Goal: Information Seeking & Learning: Find contact information

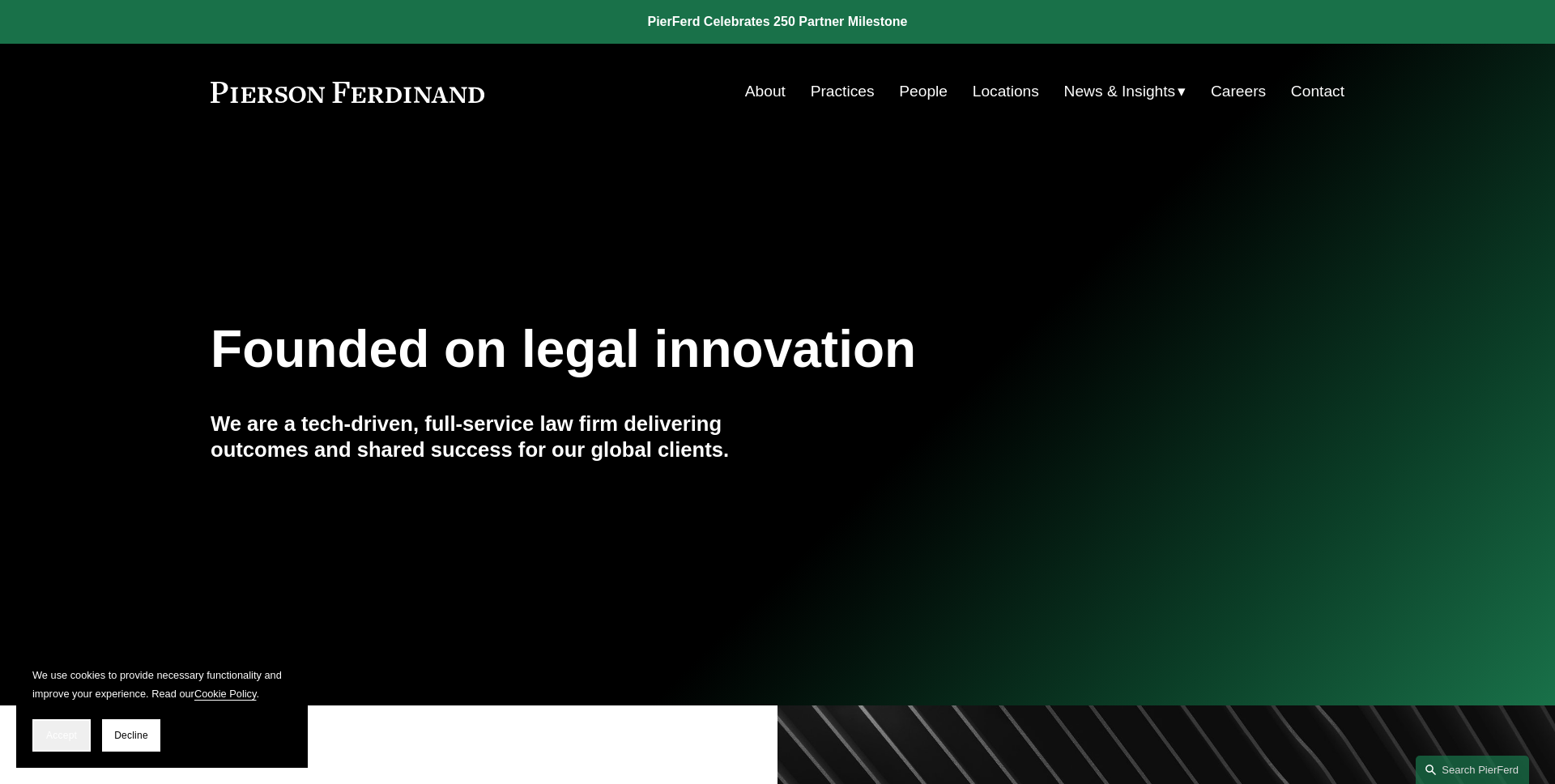
click at [78, 731] on button "Accept" at bounding box center [62, 735] width 59 height 33
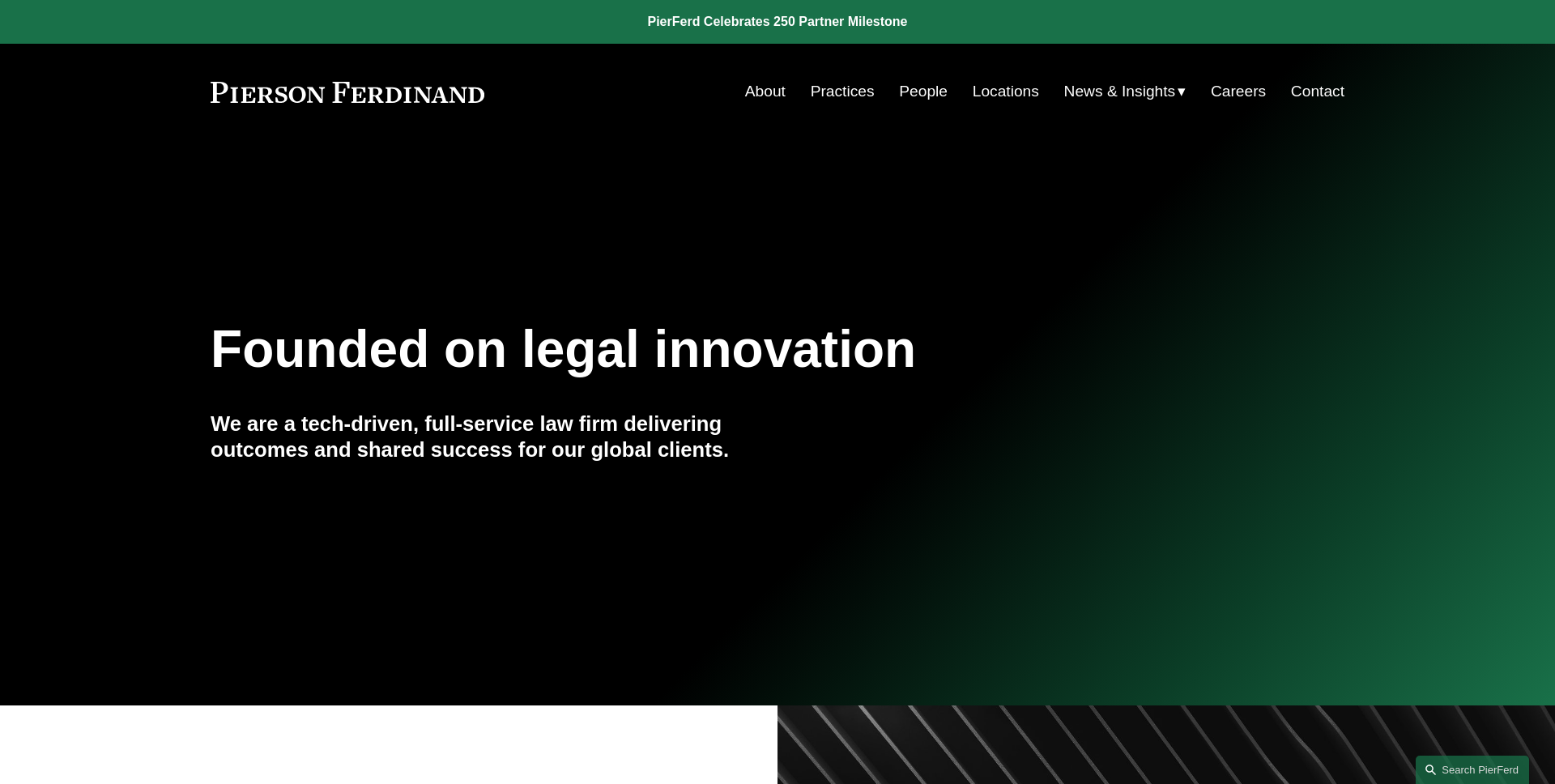
click at [917, 96] on link "People" at bounding box center [924, 91] width 49 height 31
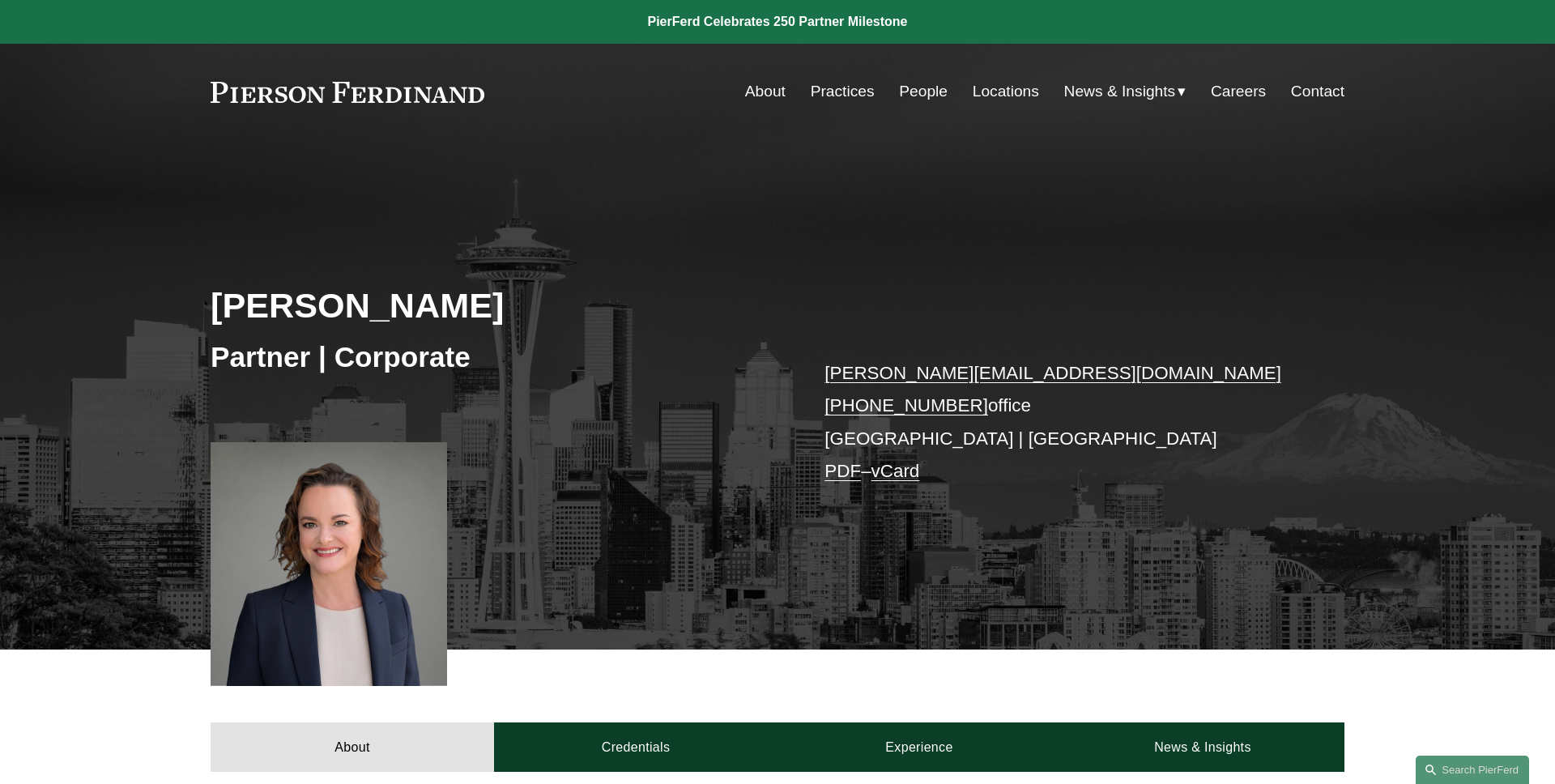
click at [833, 478] on link "PDF" at bounding box center [842, 471] width 37 height 20
click at [890, 471] on link "vCard" at bounding box center [896, 471] width 49 height 20
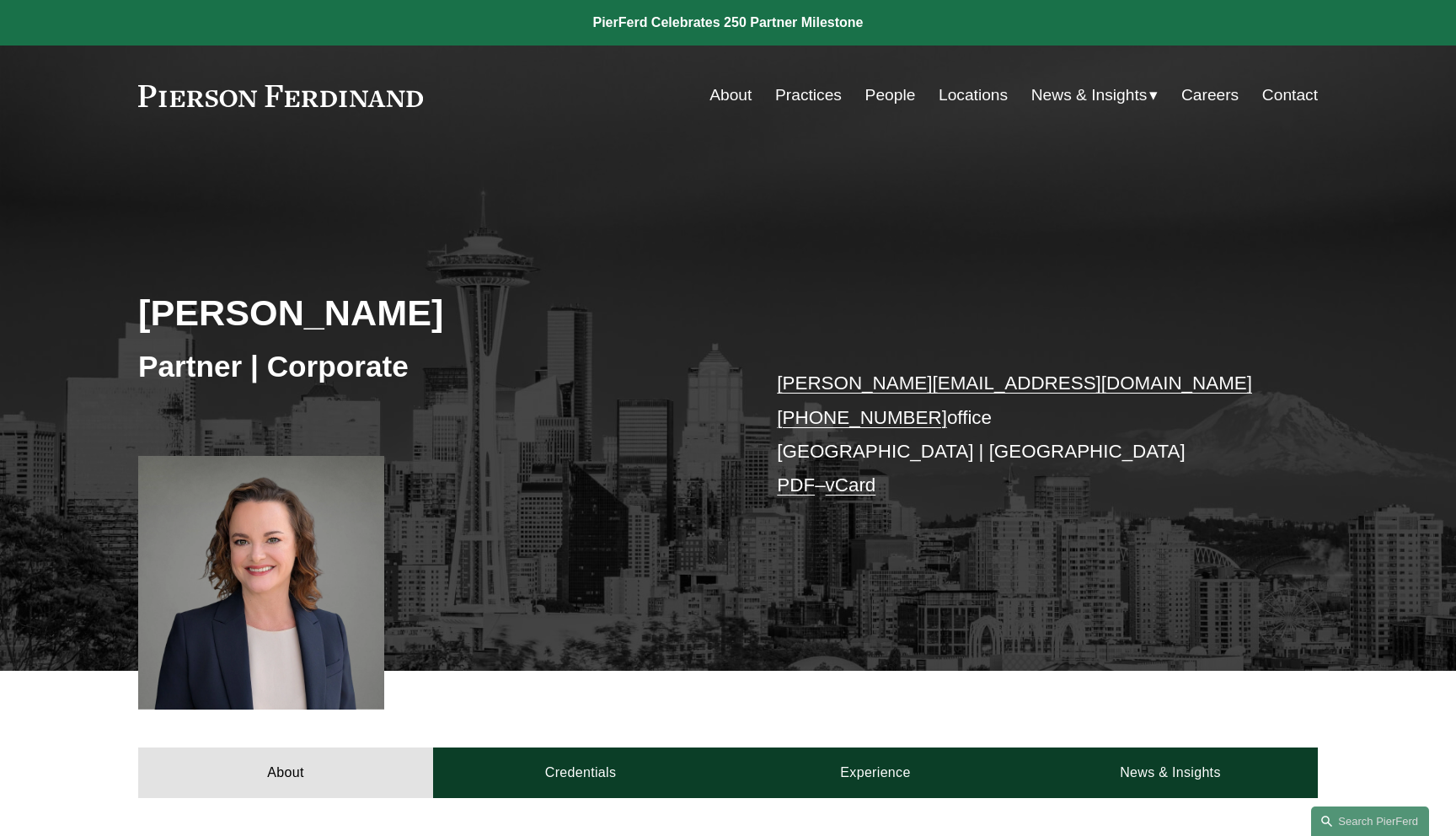
click at [1193, 410] on p "kristina.ash@pierferd.com +1.425.216.9630 office Seattle | Bellevue PDF – vCard" at bounding box center [1023, 435] width 492 height 136
drag, startPoint x: 323, startPoint y: 322, endPoint x: 75, endPoint y: 322, distance: 248.0
click at [75, 322] on div "Kristina M. Ash Partner | Corporate kristina.ash@pierferd.com +1.425.216.9630 o…" at bounding box center [728, 430] width 1456 height 482
copy h2 "[PERSON_NAME]"
click at [621, 313] on h2 "[PERSON_NAME]" at bounding box center [433, 313] width 590 height 44
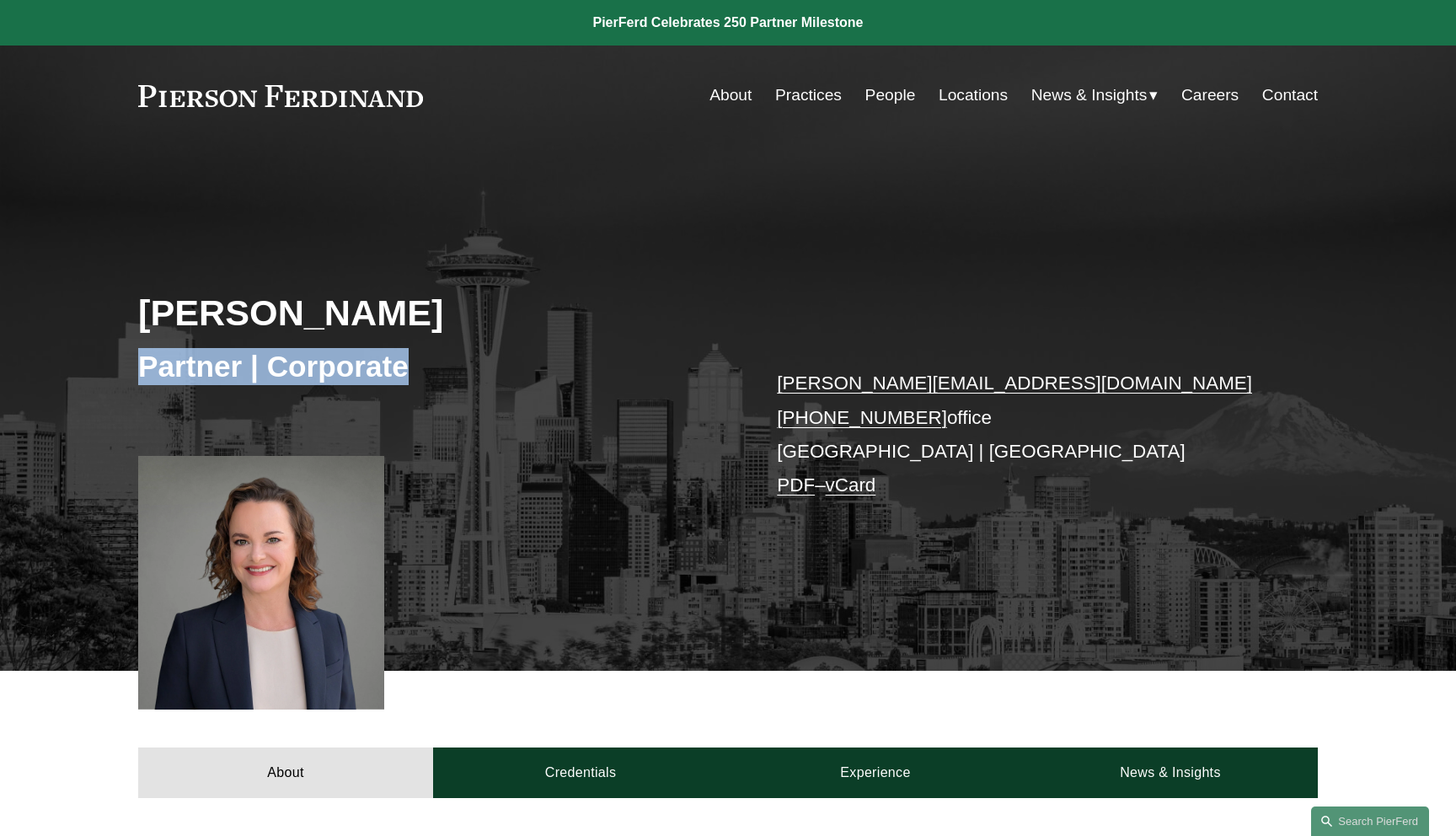
drag, startPoint x: 458, startPoint y: 379, endPoint x: 133, endPoint y: 378, distance: 325.0
click at [133, 378] on div "Kristina M. Ash Partner | Corporate kristina.ash@pierferd.com +1.425.216.9630 o…" at bounding box center [728, 430] width 1456 height 482
copy h3 "Partner | Corporate"
click at [509, 340] on div "[PERSON_NAME]" at bounding box center [433, 316] width 590 height 51
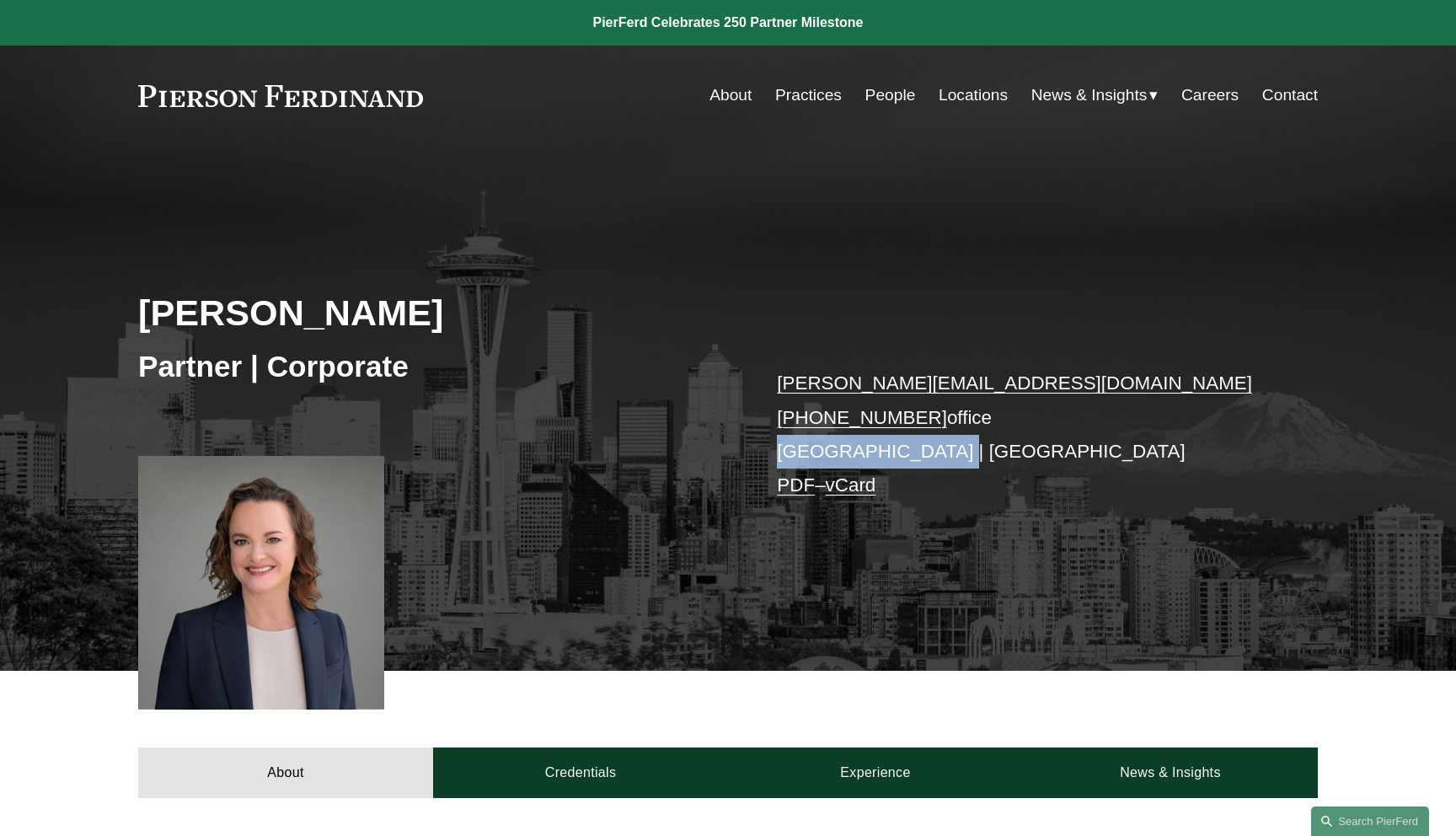
drag, startPoint x: 924, startPoint y: 457, endPoint x: 764, endPoint y: 457, distance: 160.0
click at [764, 457] on div "Kristina M. Ash Partner | Corporate kristina.ash@pierferd.com +1.425.216.9630 o…" at bounding box center [728, 430] width 1456 height 482
copy p "[GEOGRAPHIC_DATA] | [GEOGRAPHIC_DATA]"
click at [1020, 461] on p "kristina.ash@pierferd.com +1.425.216.9630 office Seattle | Bellevue PDF – vCard" at bounding box center [1023, 435] width 492 height 136
click at [874, 93] on link "People" at bounding box center [891, 95] width 51 height 32
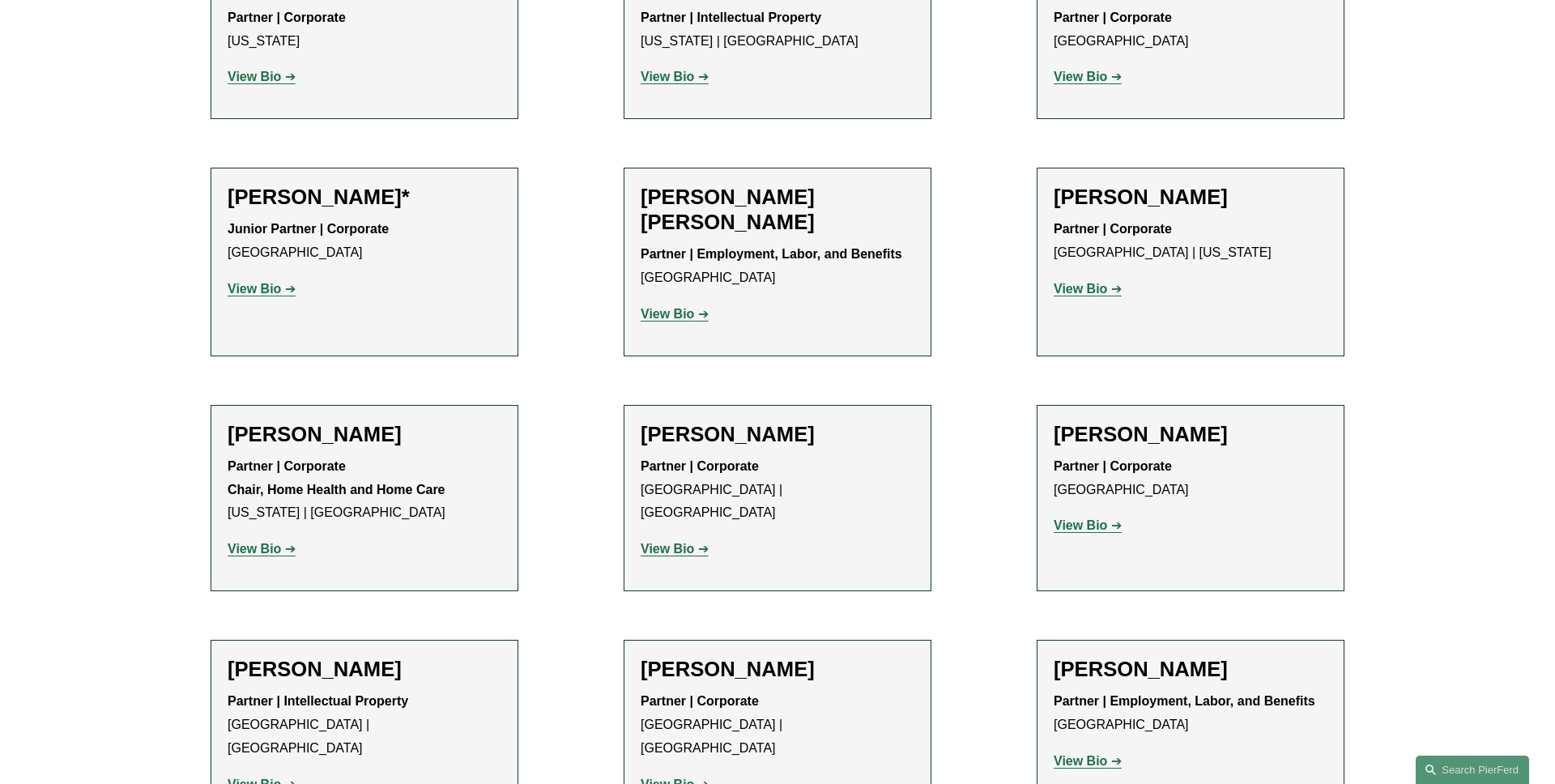
scroll to position [1027, 0]
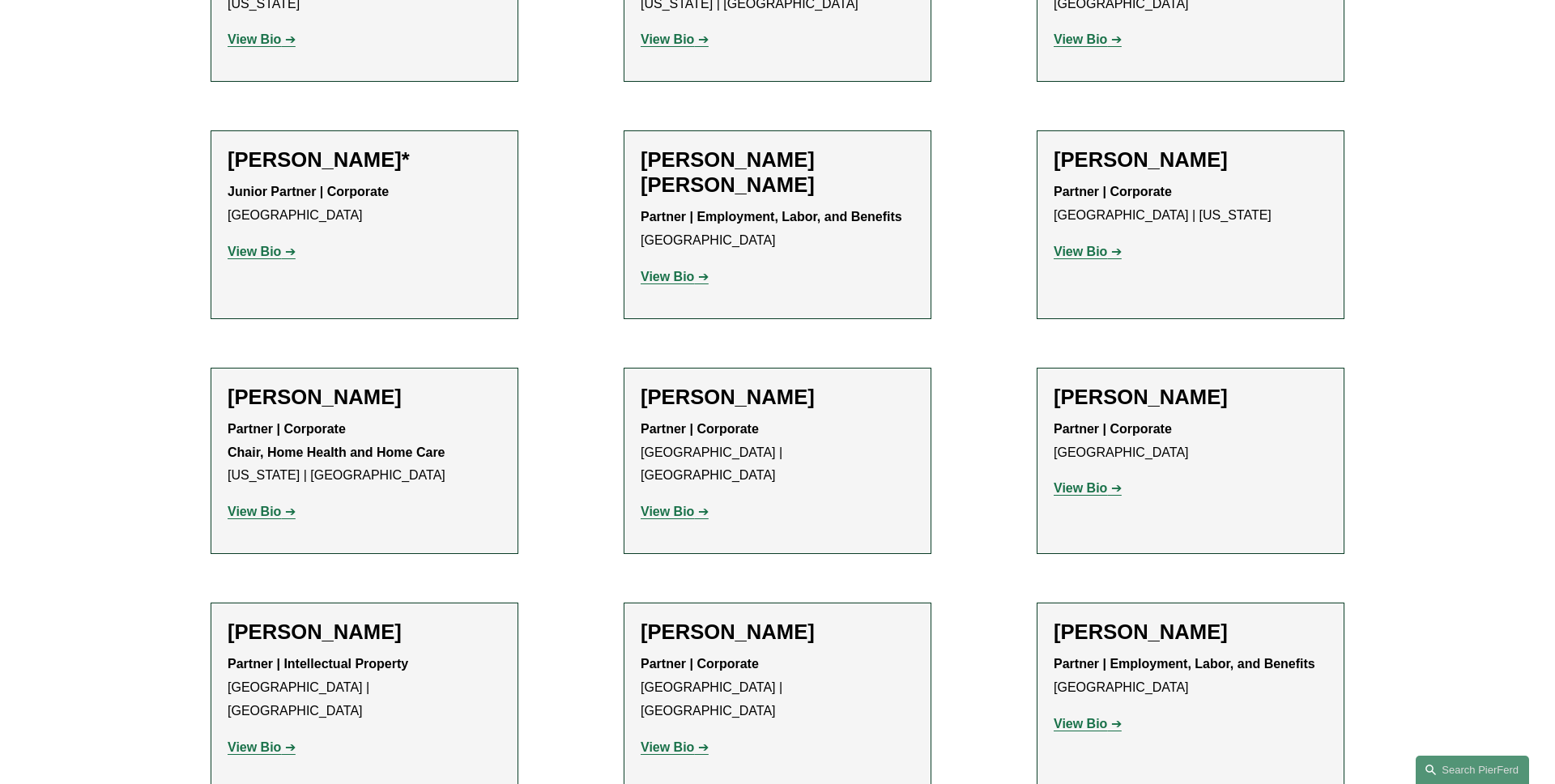
click at [688, 505] on strong "View Bio" at bounding box center [668, 511] width 54 height 14
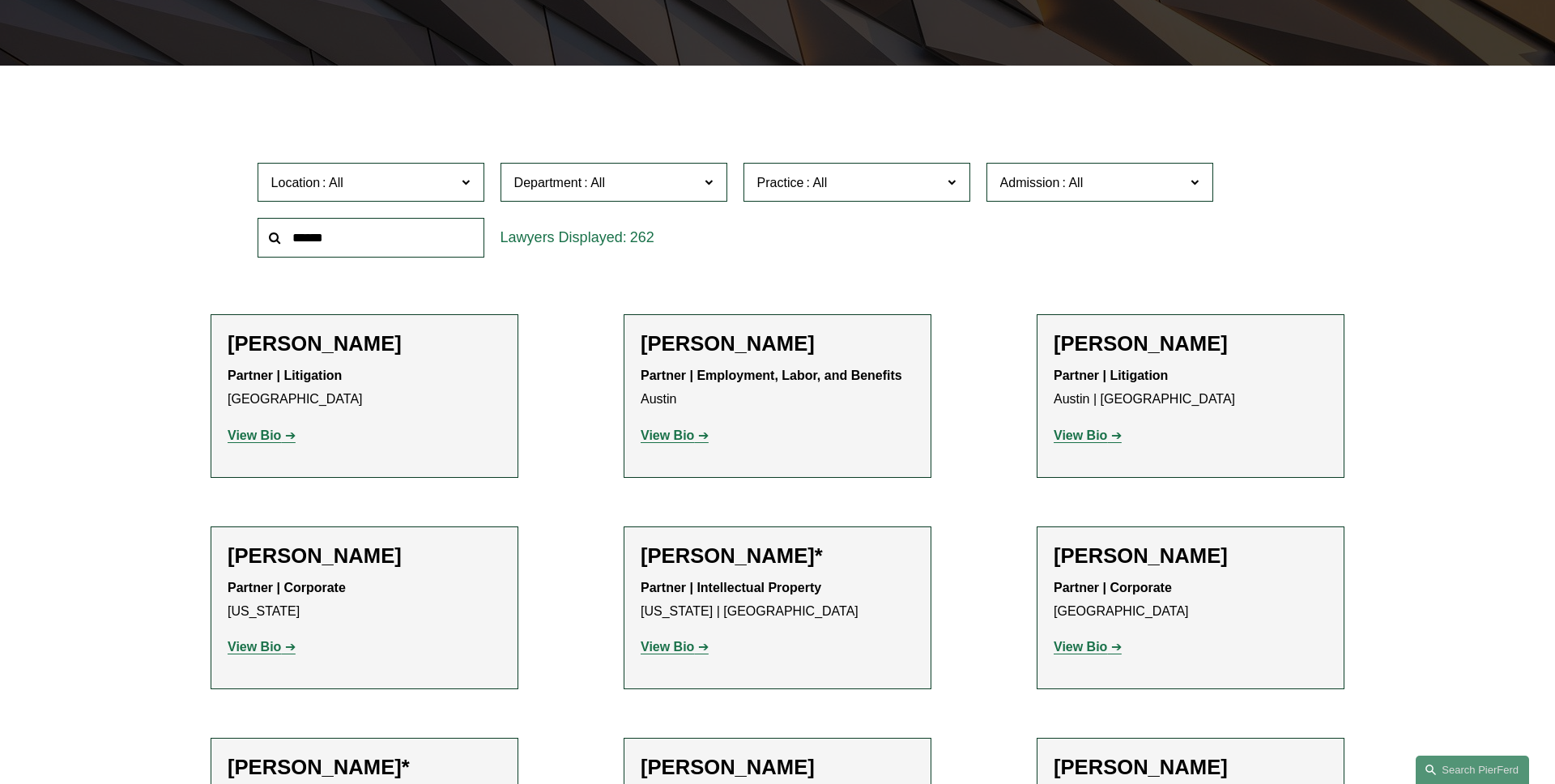
scroll to position [449, 0]
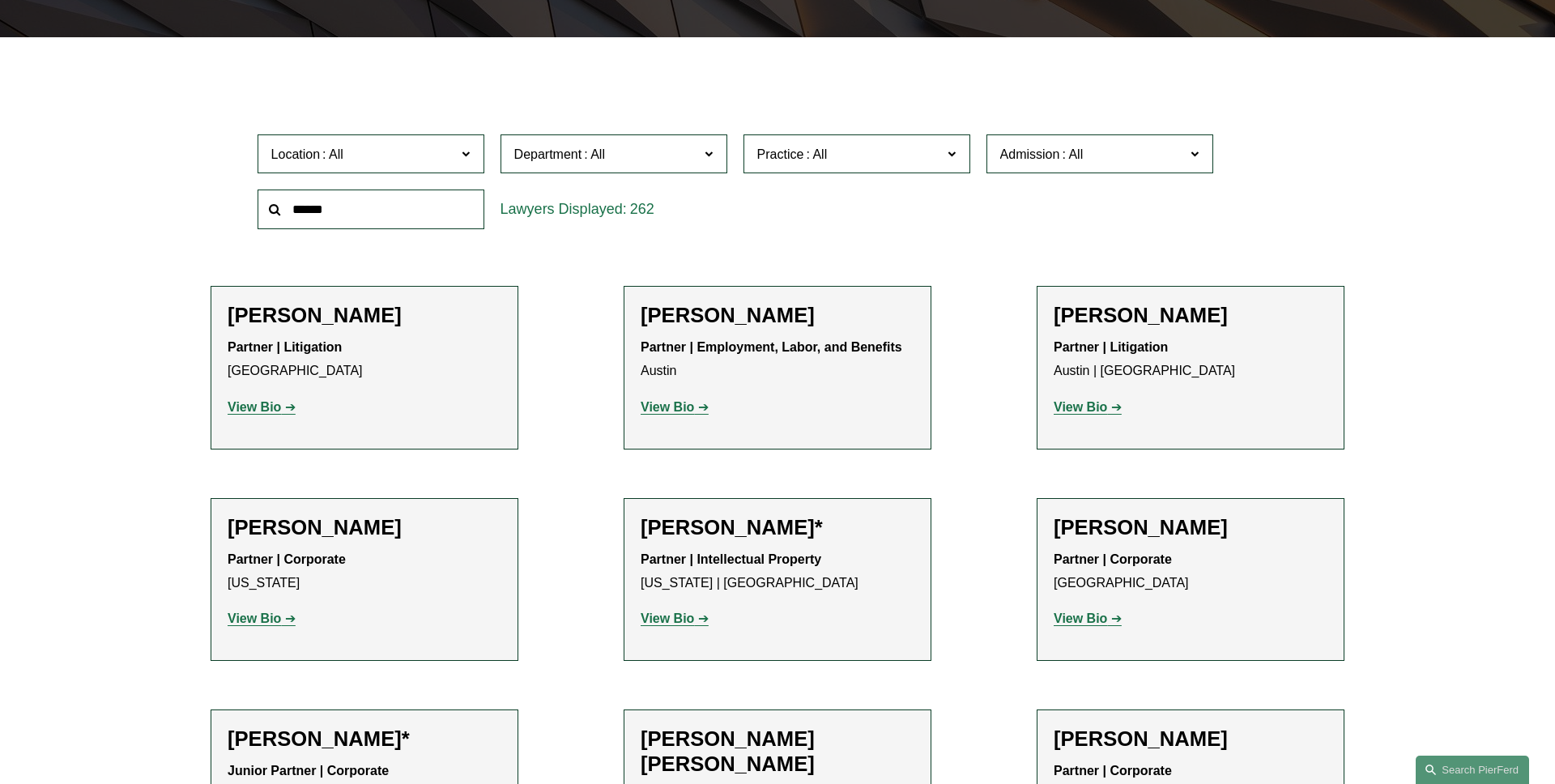
click at [433, 154] on span "Location" at bounding box center [364, 154] width 186 height 22
click at [0, 0] on link "Bellevue" at bounding box center [0, 0] width 0 height 0
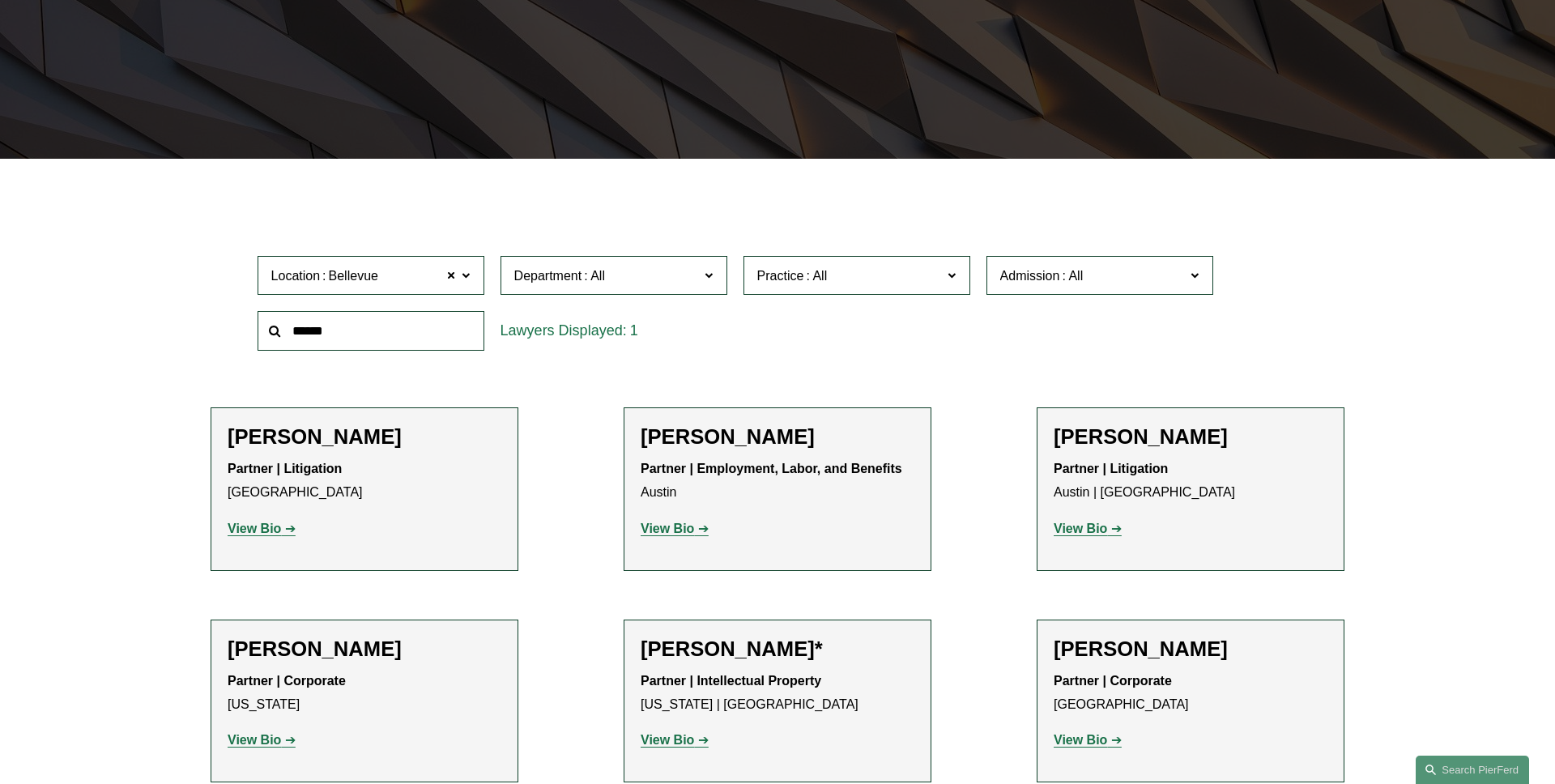
scroll to position [323, 0]
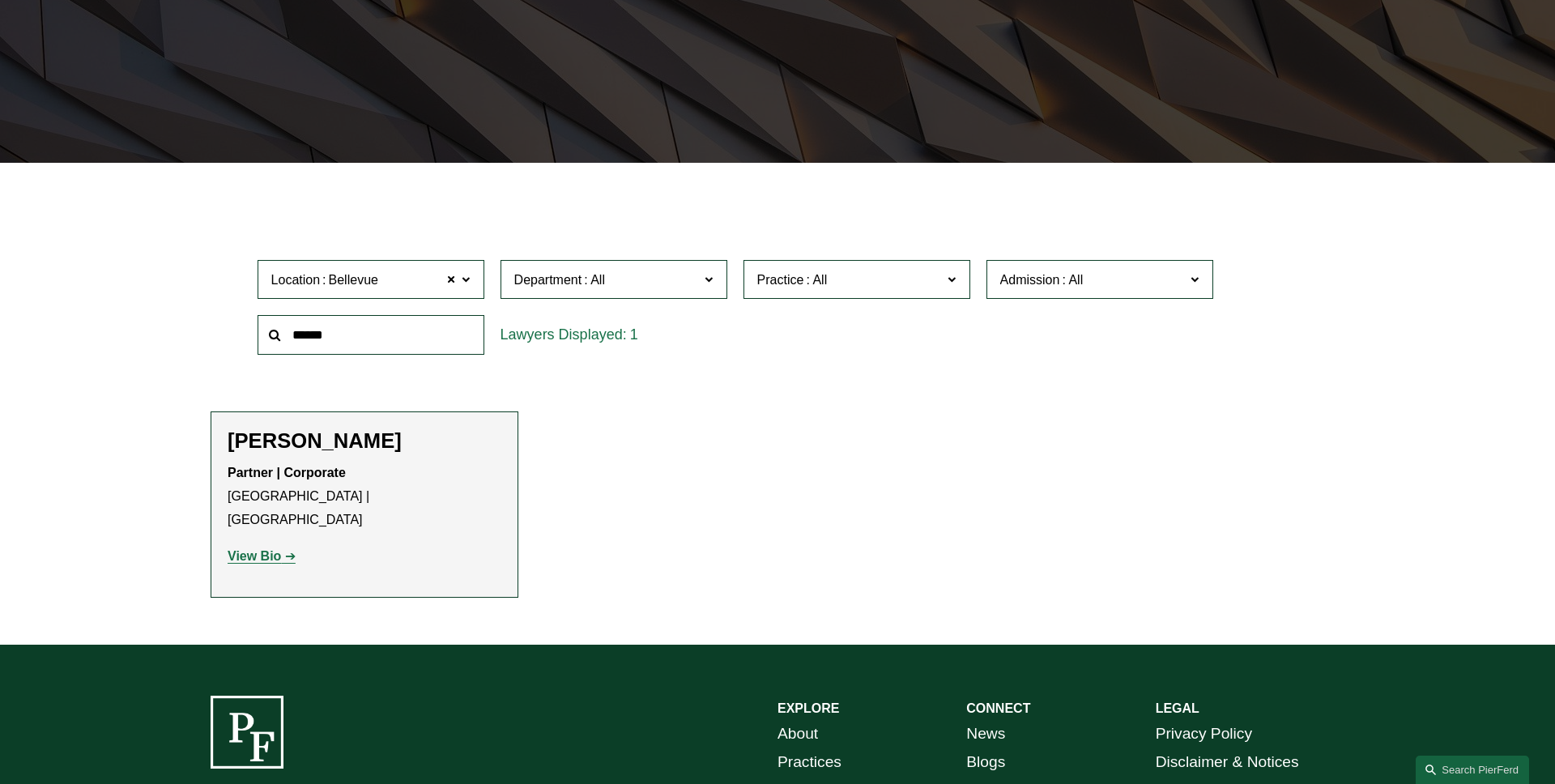
click at [468, 282] on span at bounding box center [466, 278] width 8 height 21
click at [0, 0] on link "[GEOGRAPHIC_DATA]" at bounding box center [0, 0] width 0 height 0
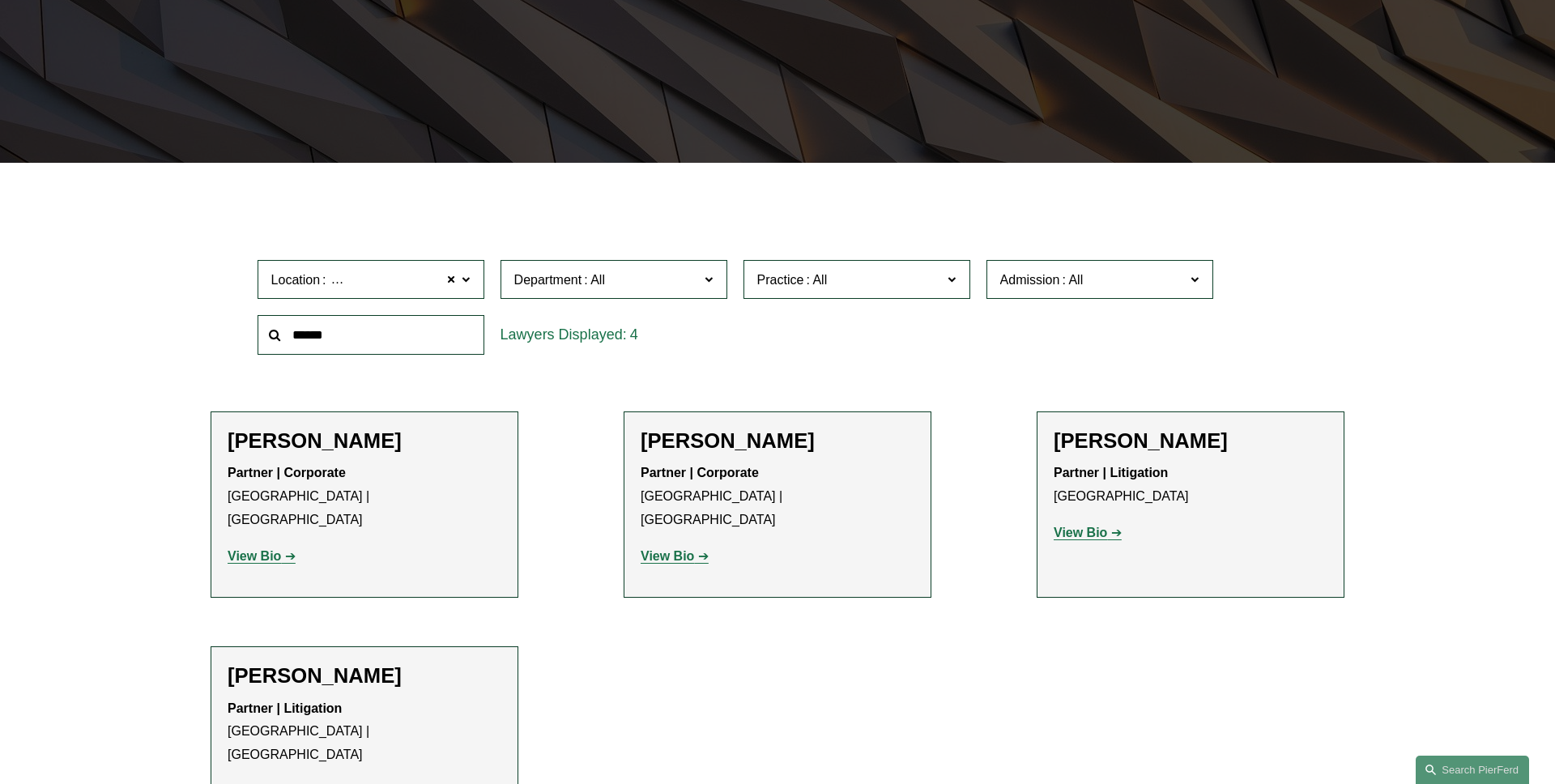
click at [610, 287] on span "Department" at bounding box center [608, 279] width 186 height 22
click at [0, 0] on link "Corporate" at bounding box center [0, 0] width 0 height 0
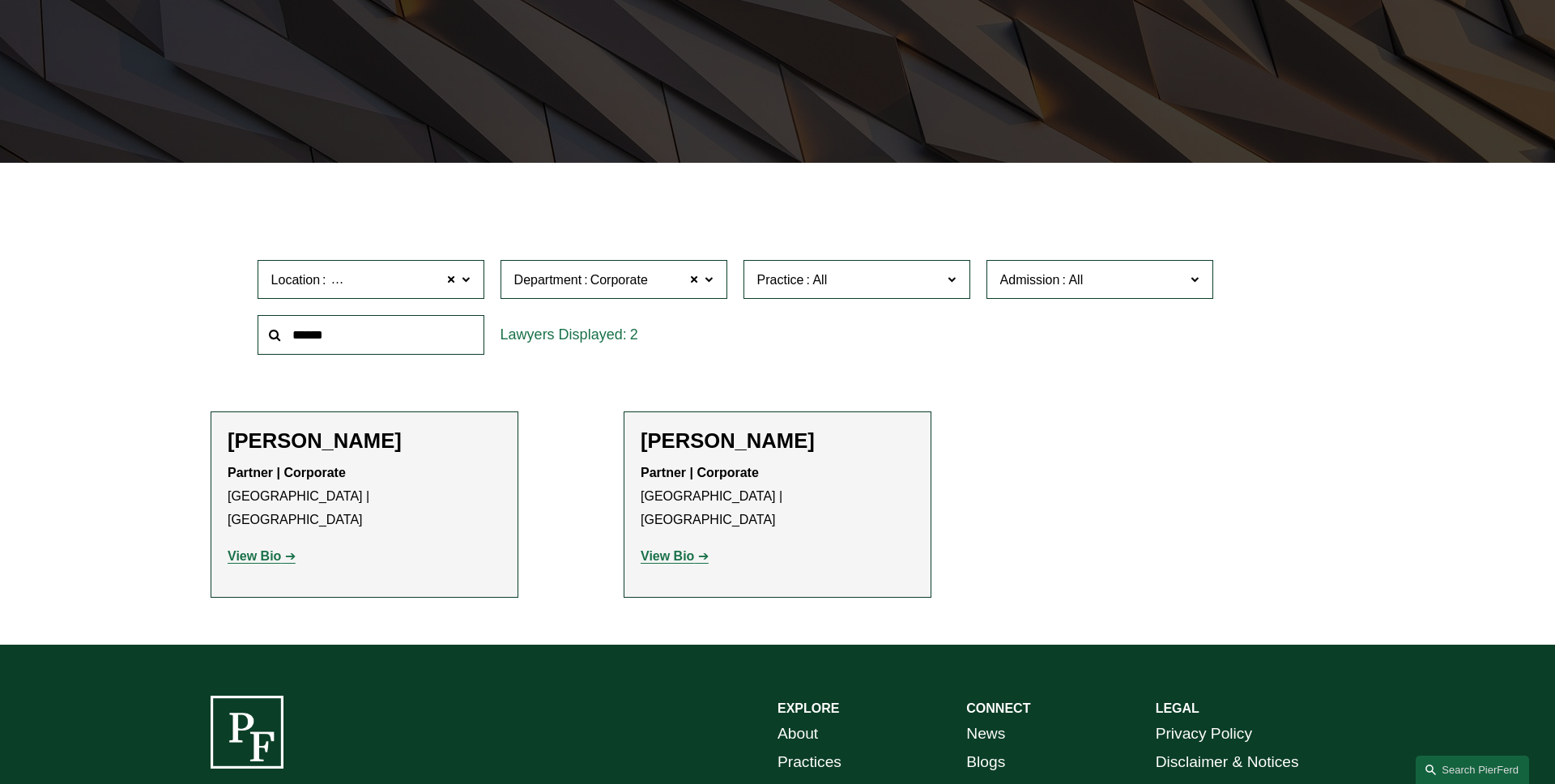
click at [863, 282] on span "Practice" at bounding box center [850, 279] width 186 height 22
click at [0, 0] on link "Private Client Services" at bounding box center [0, 0] width 0 height 0
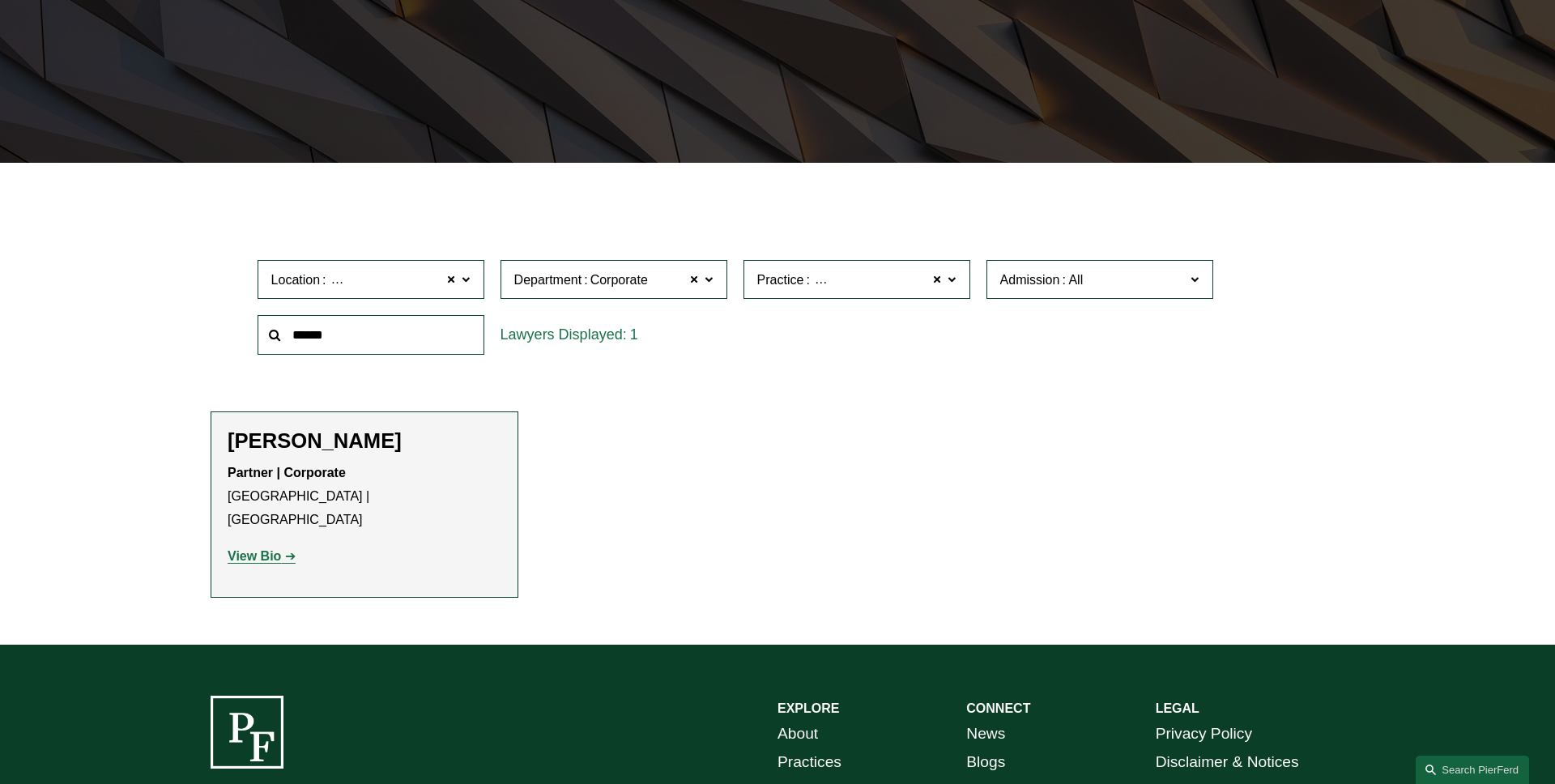
click at [957, 288] on label "Practice Private Client Services" at bounding box center [857, 279] width 226 height 40
click at [0, 0] on link "Trusts & Estates" at bounding box center [0, 0] width 0 height 0
click at [1082, 281] on span at bounding box center [1073, 279] width 26 height 14
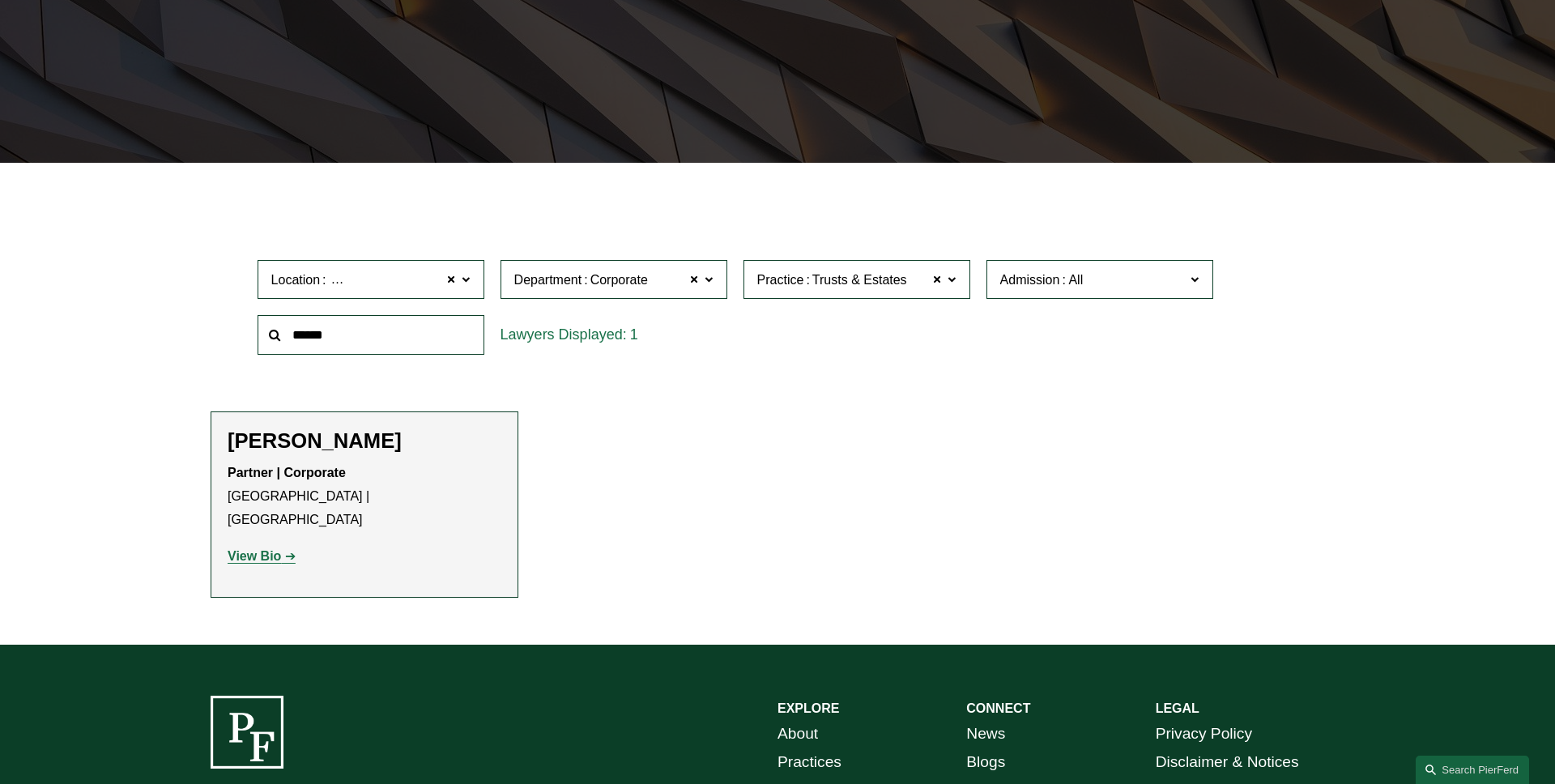
click at [0, 0] on link "[US_STATE]" at bounding box center [0, 0] width 0 height 0
click at [452, 280] on span at bounding box center [452, 279] width 10 height 21
click at [939, 282] on span at bounding box center [938, 279] width 10 height 21
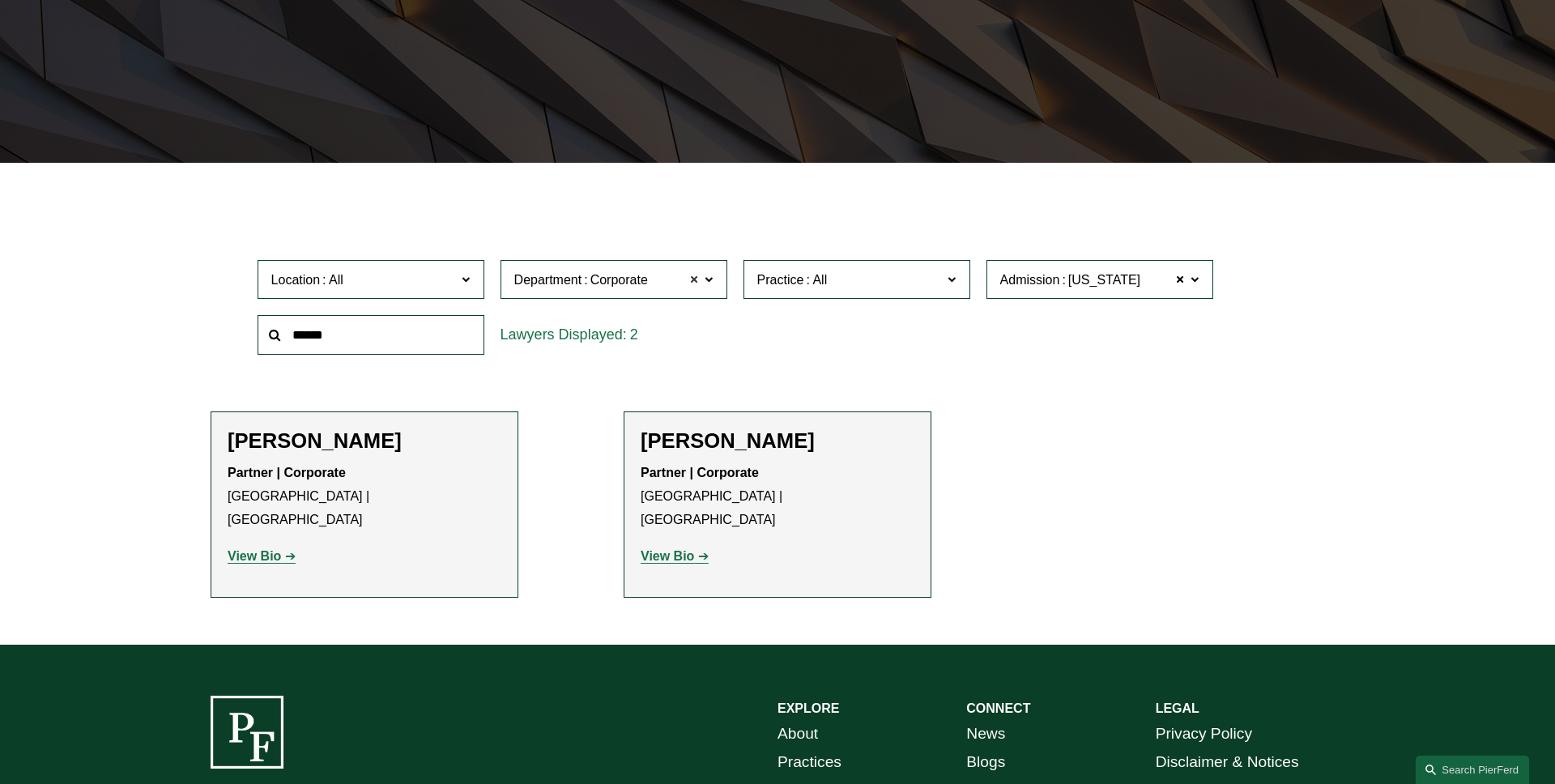
click at [692, 277] on span at bounding box center [695, 279] width 10 height 21
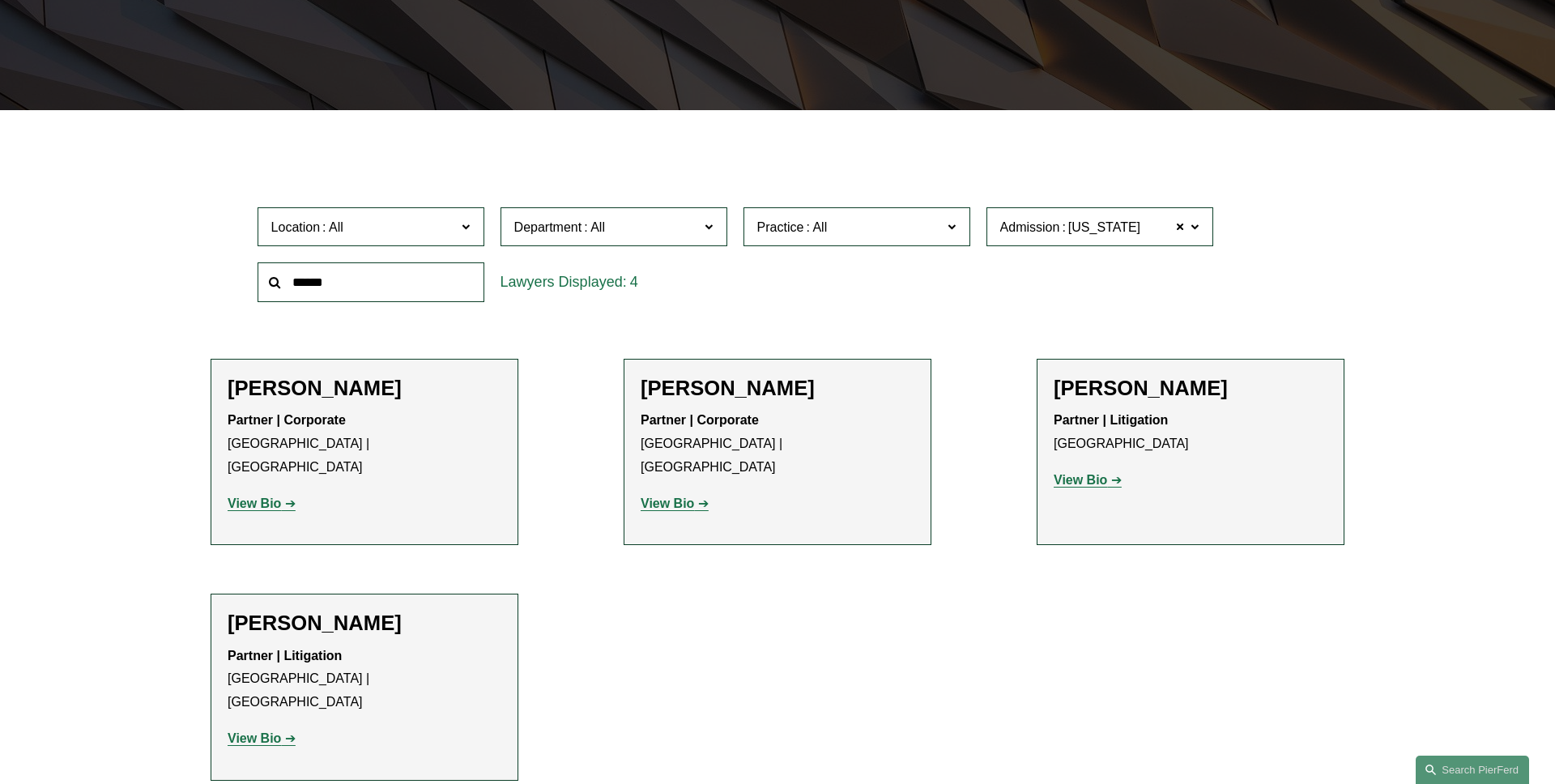
scroll to position [342, 0]
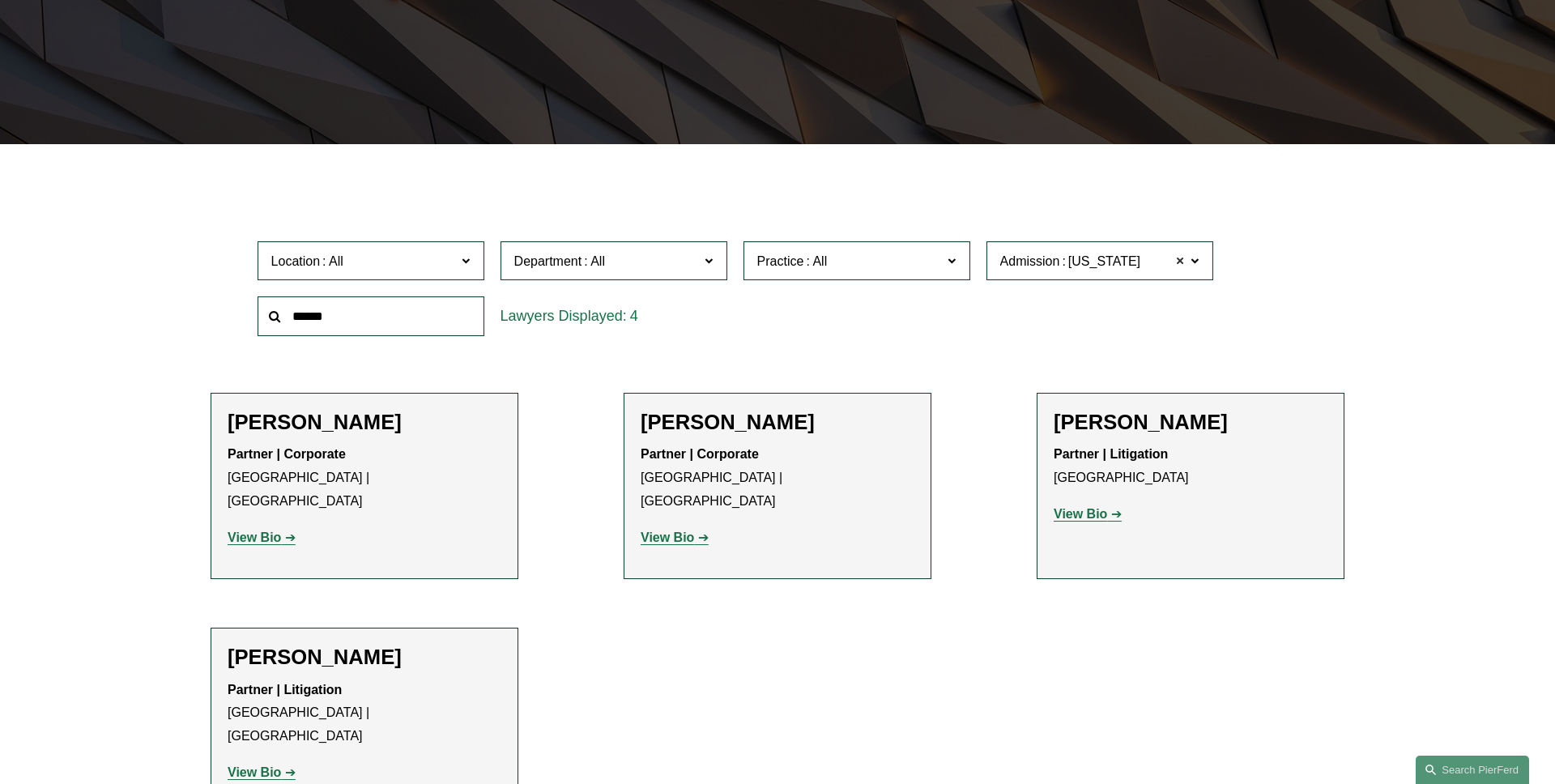
click at [1180, 260] on span at bounding box center [1181, 261] width 10 height 21
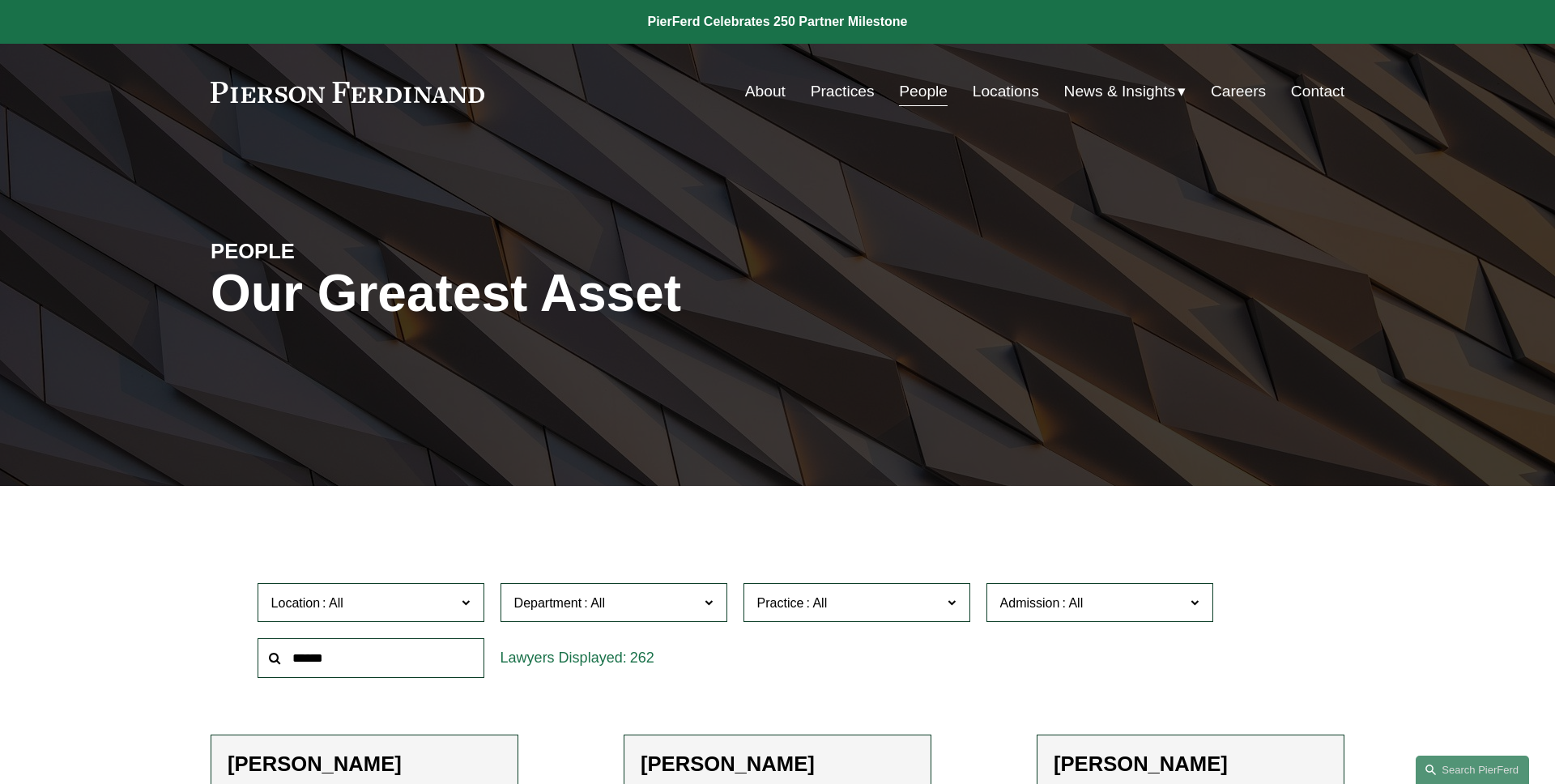
click at [1019, 90] on link "Locations" at bounding box center [1006, 91] width 67 height 31
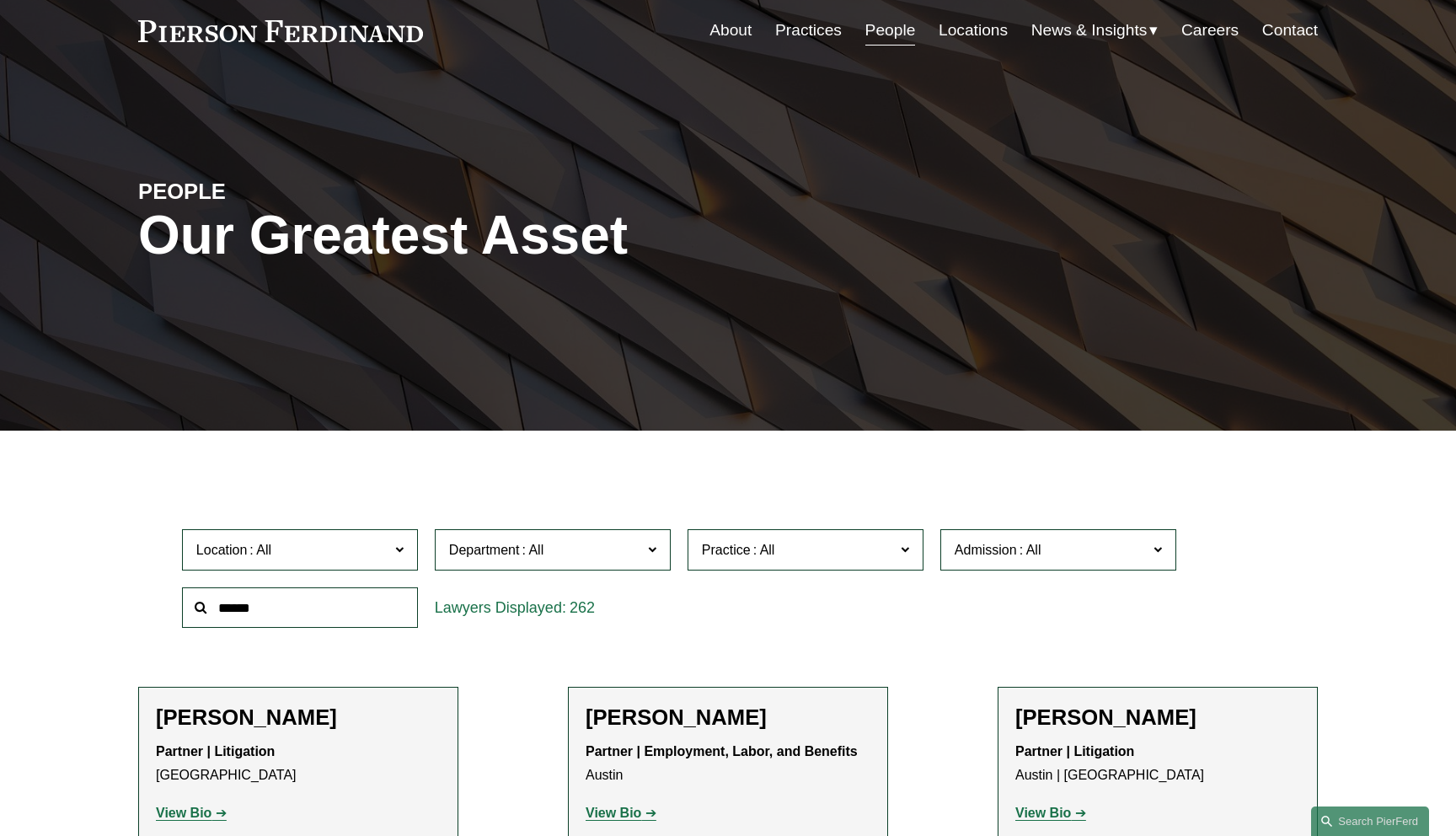
scroll to position [141, 0]
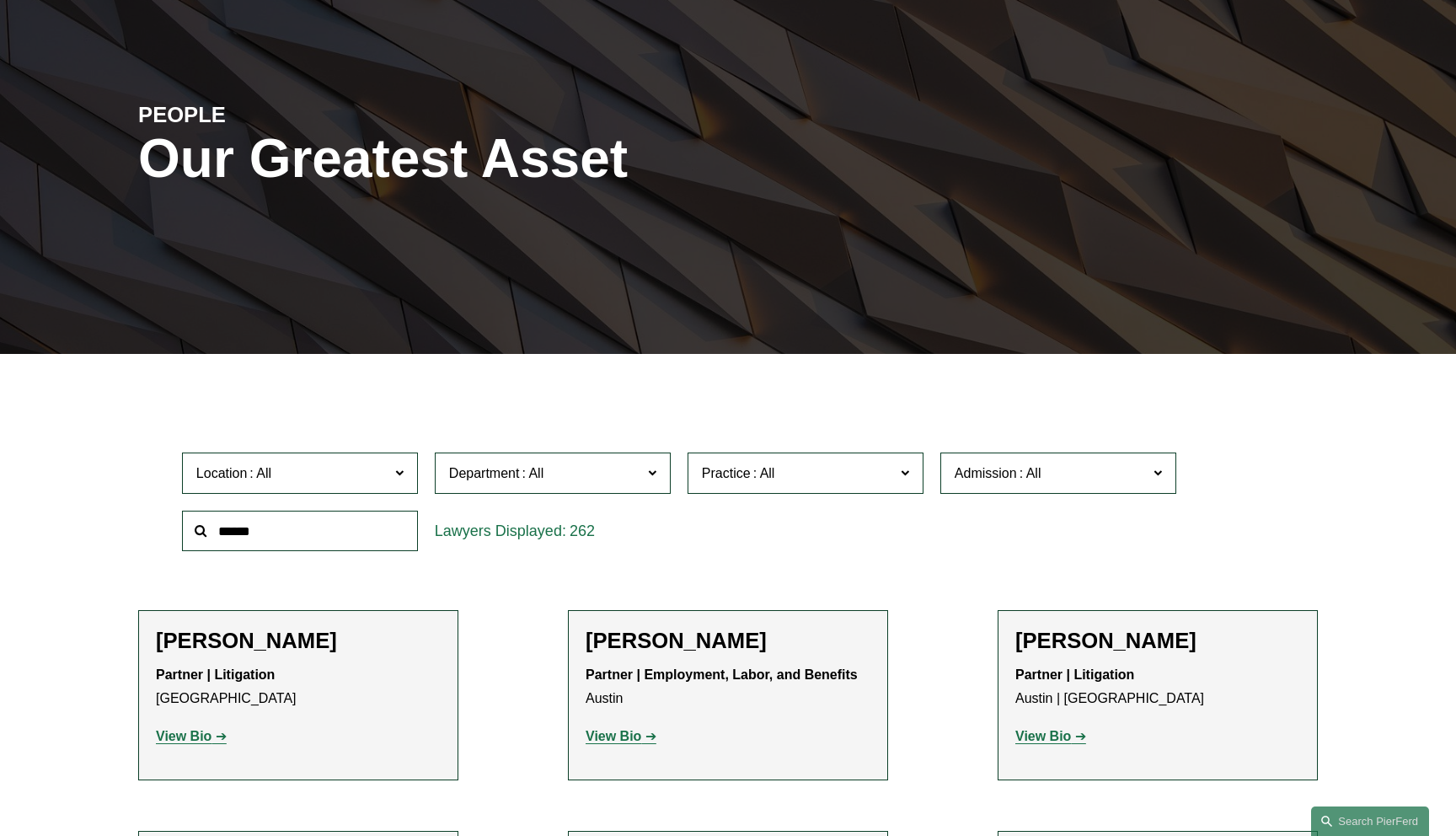
click at [363, 479] on span "Location" at bounding box center [293, 473] width 193 height 23
click at [0, 0] on link "Bellevue" at bounding box center [0, 0] width 0 height 0
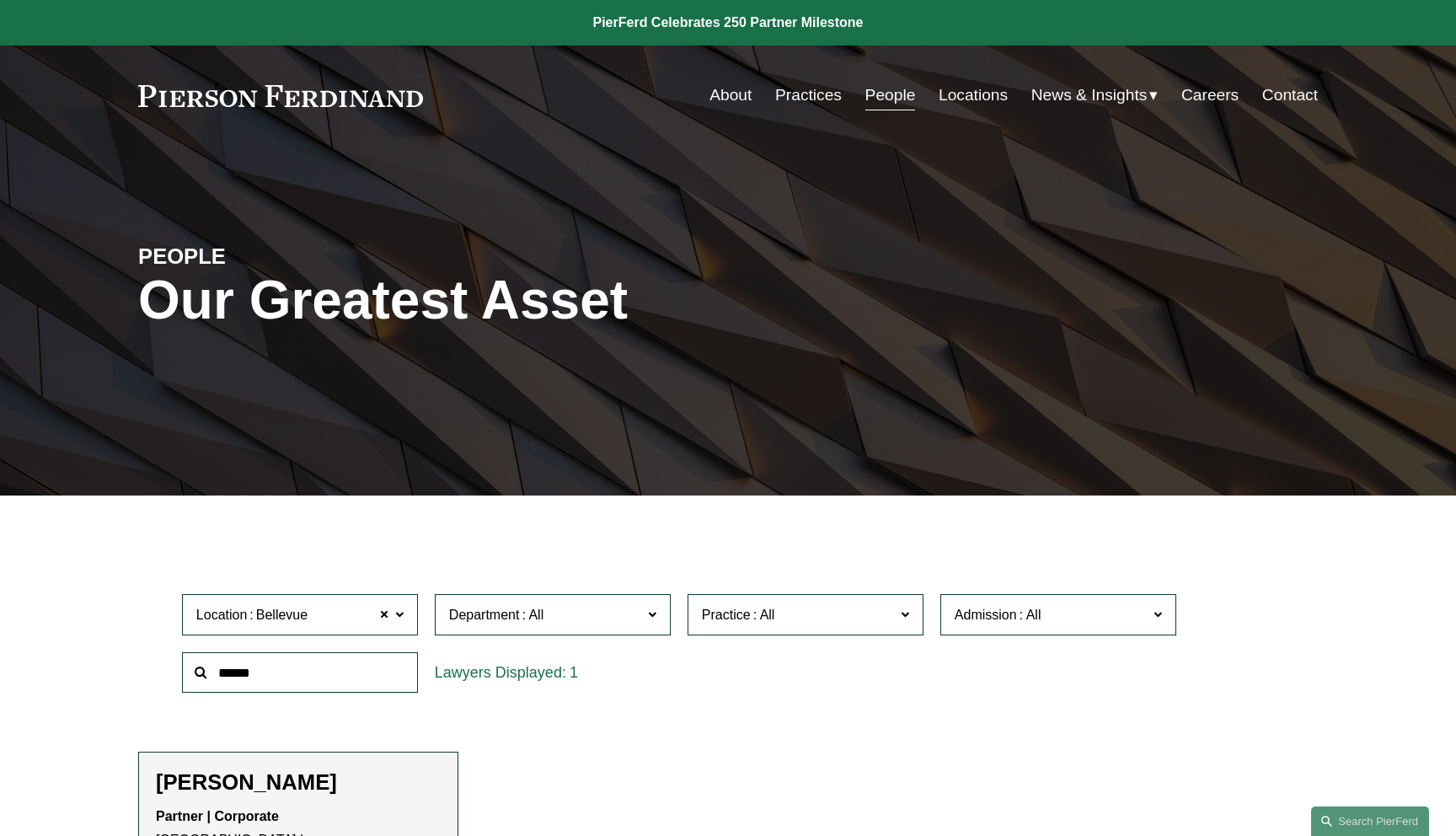
click at [1066, 234] on div "PEOPLE Our Greatest Asset" at bounding box center [728, 320] width 1456 height 253
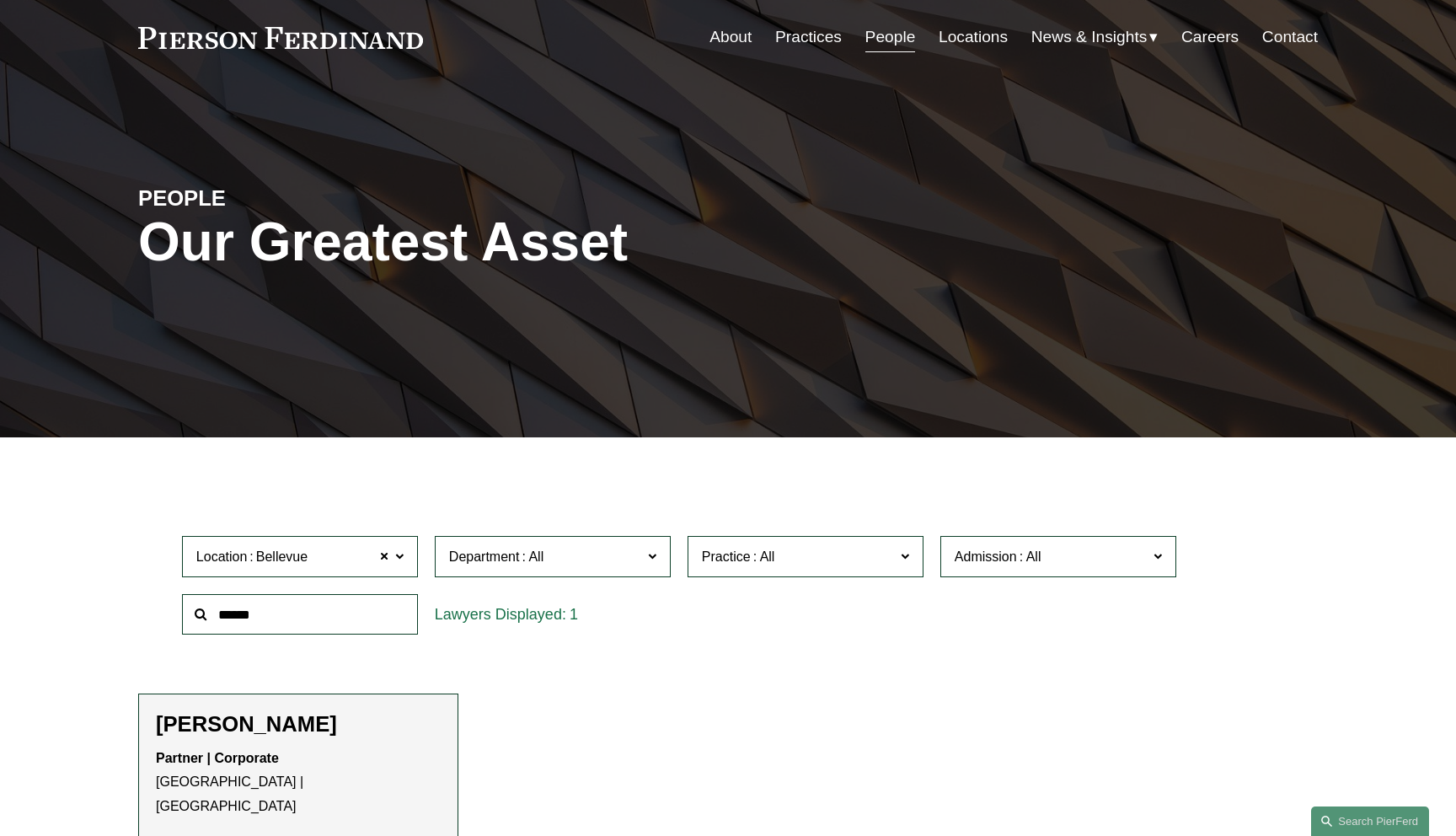
scroll to position [140, 0]
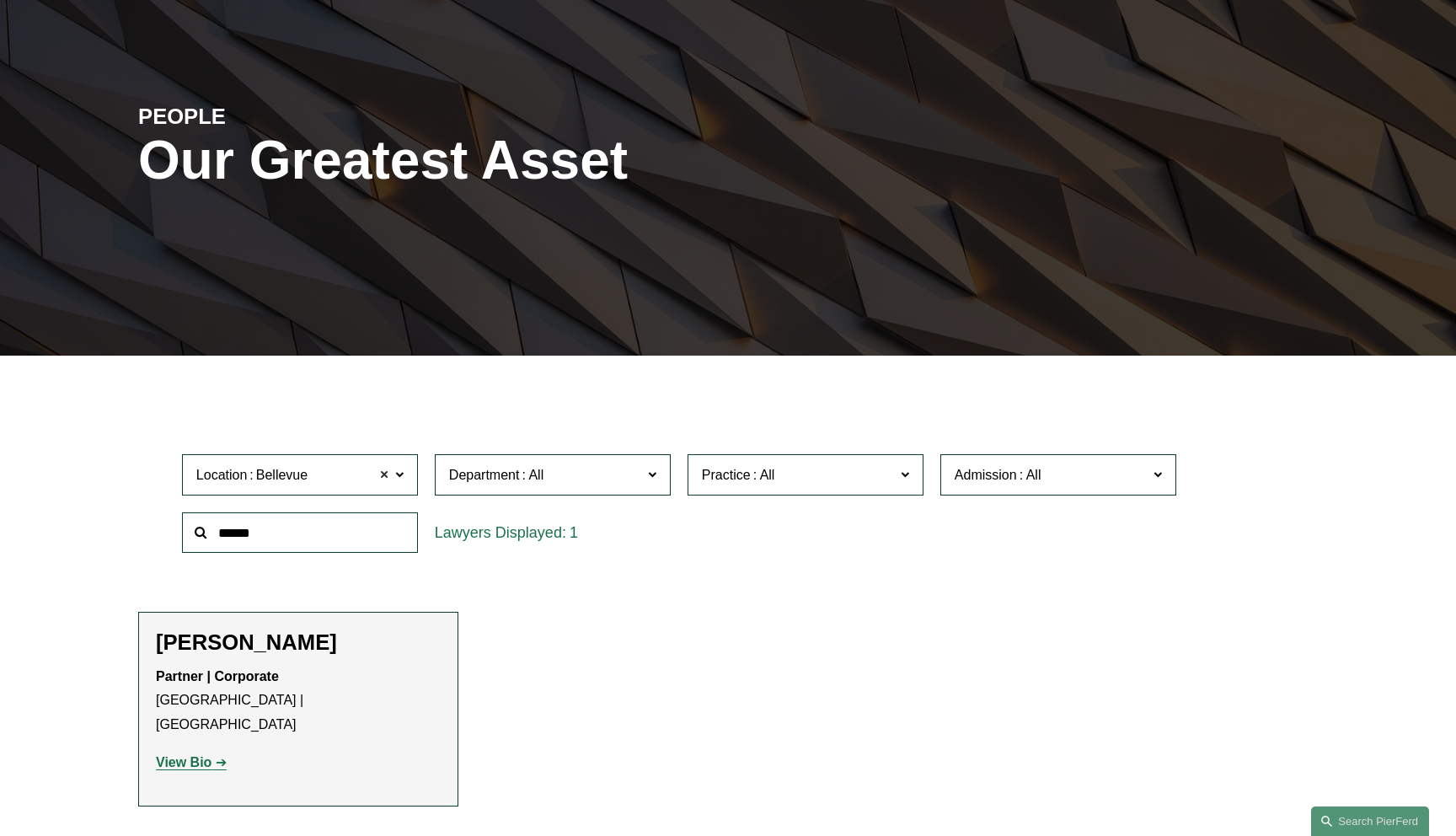
click at [384, 472] on span at bounding box center [385, 475] width 10 height 22
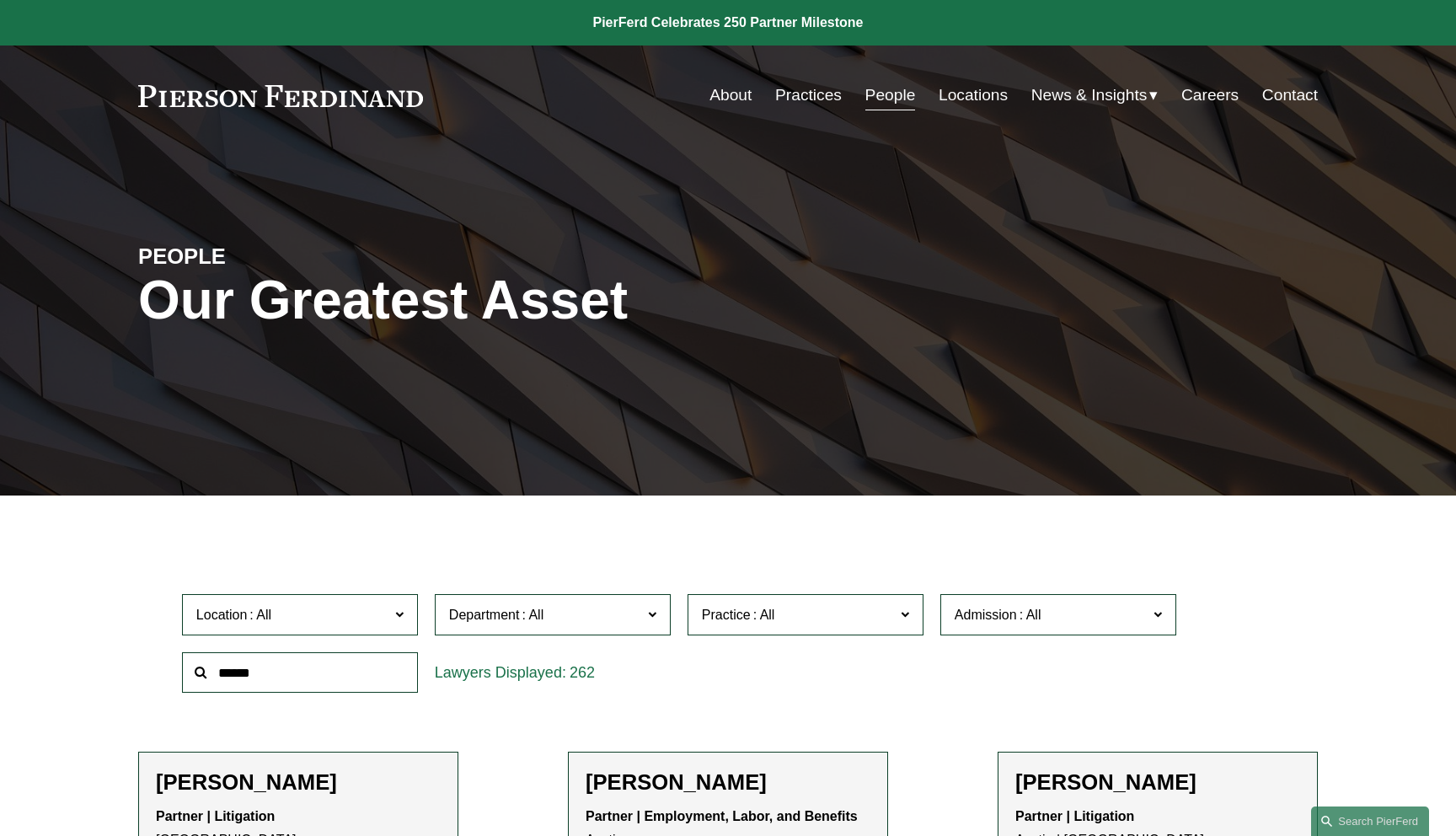
click at [989, 93] on link "Locations" at bounding box center [974, 95] width 69 height 32
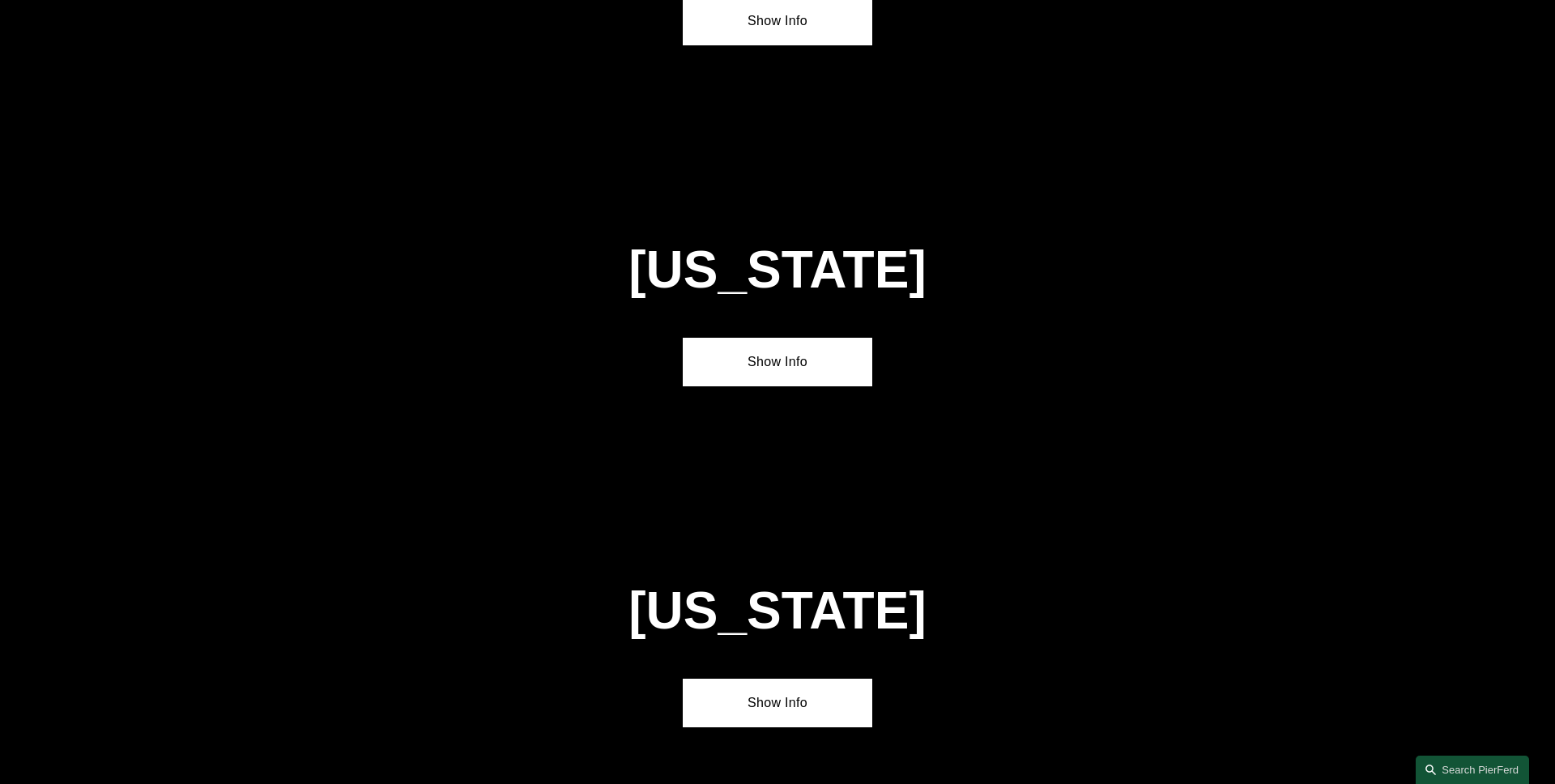
scroll to position [6279, 0]
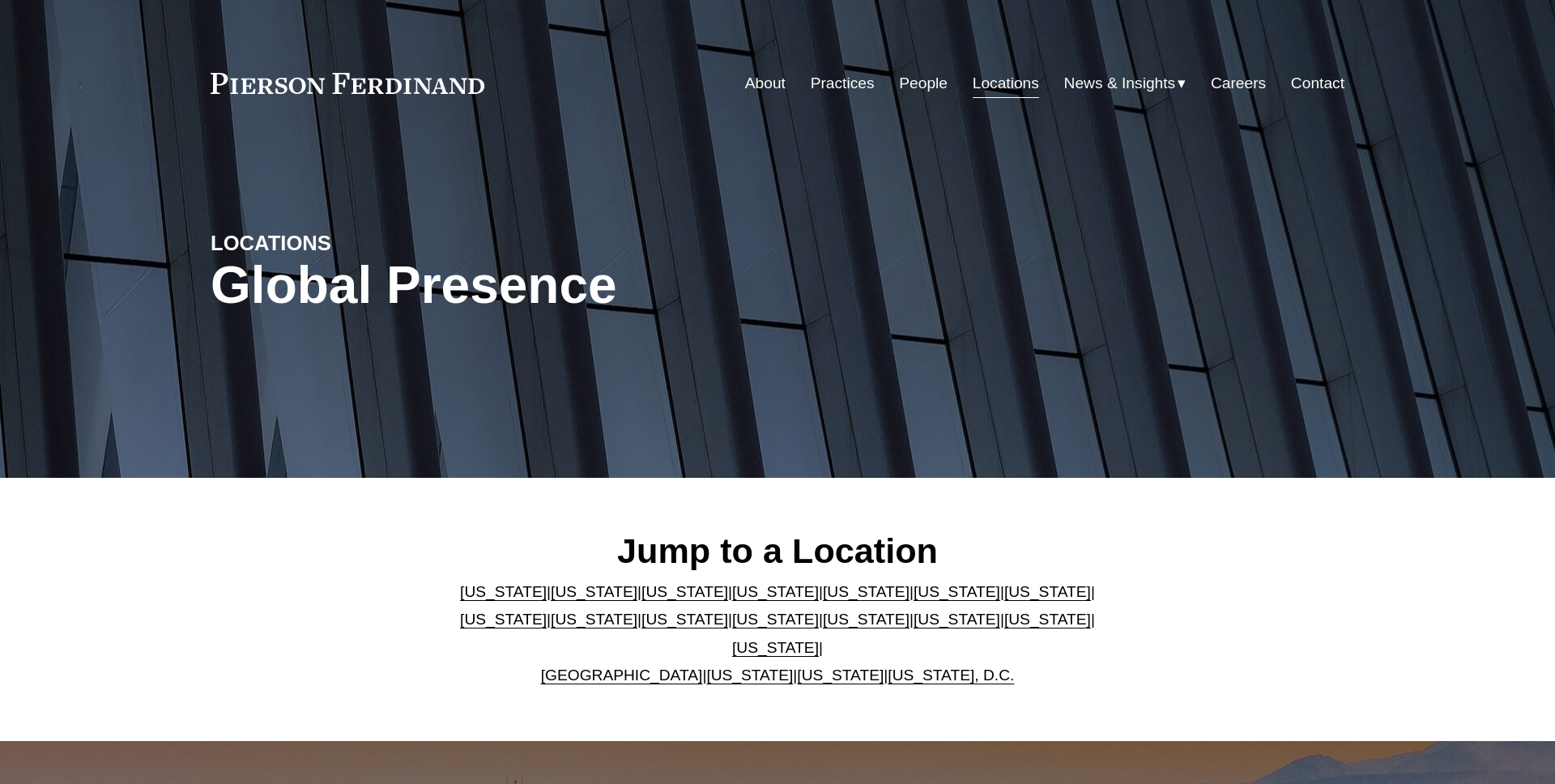
scroll to position [6279, 0]
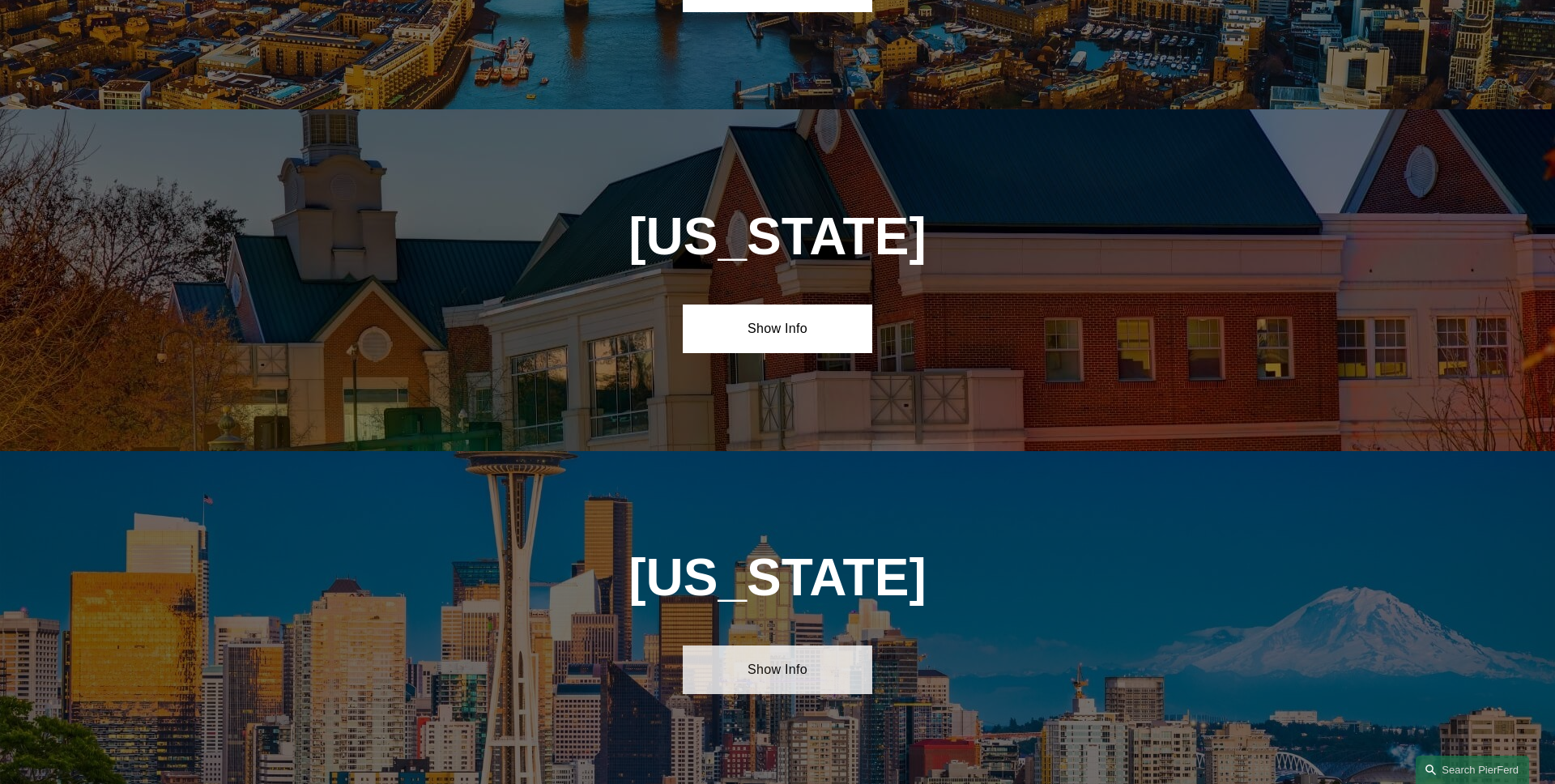
click at [805, 646] on link "Show Info" at bounding box center [777, 670] width 189 height 49
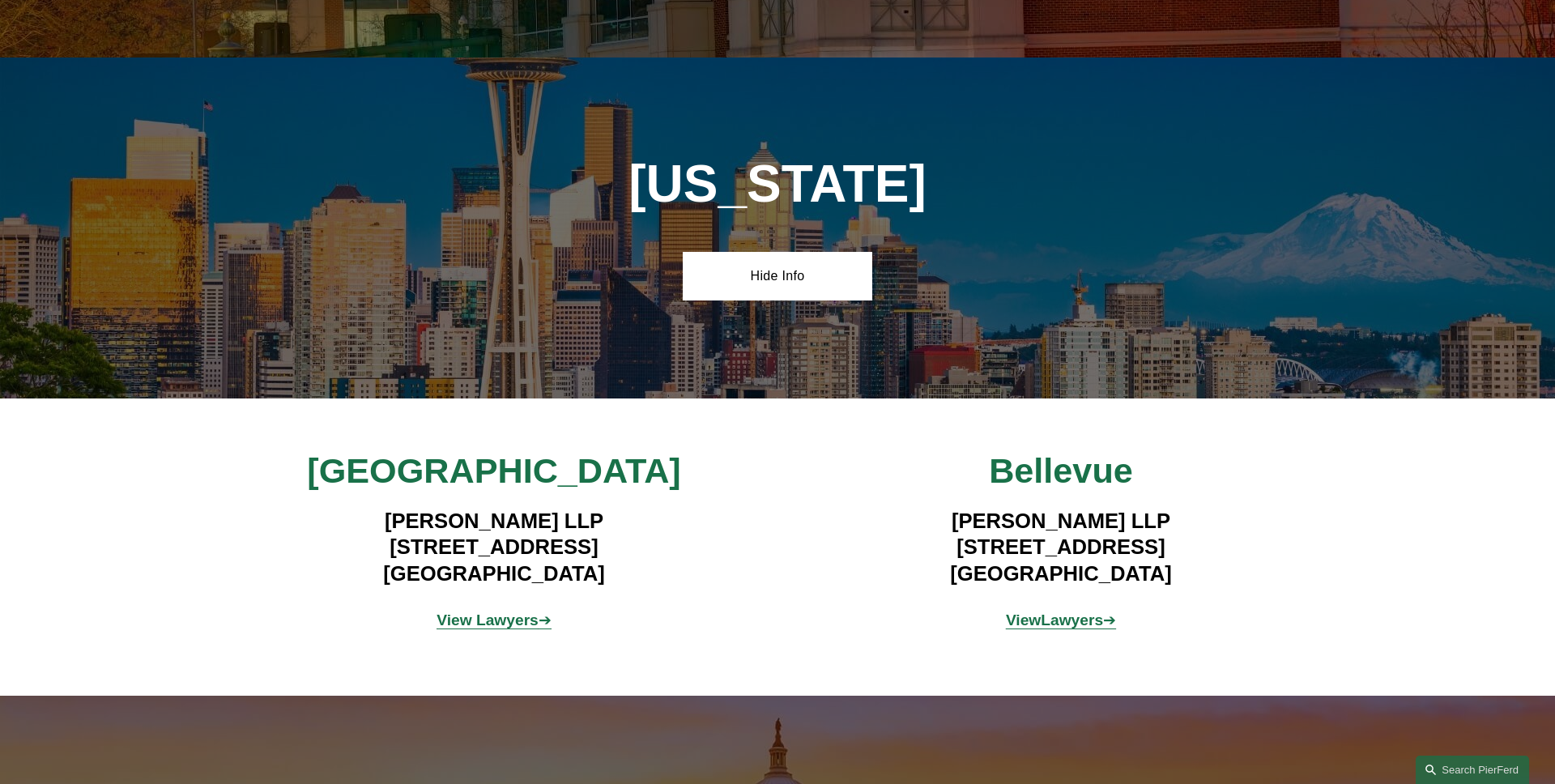
scroll to position [6680, 0]
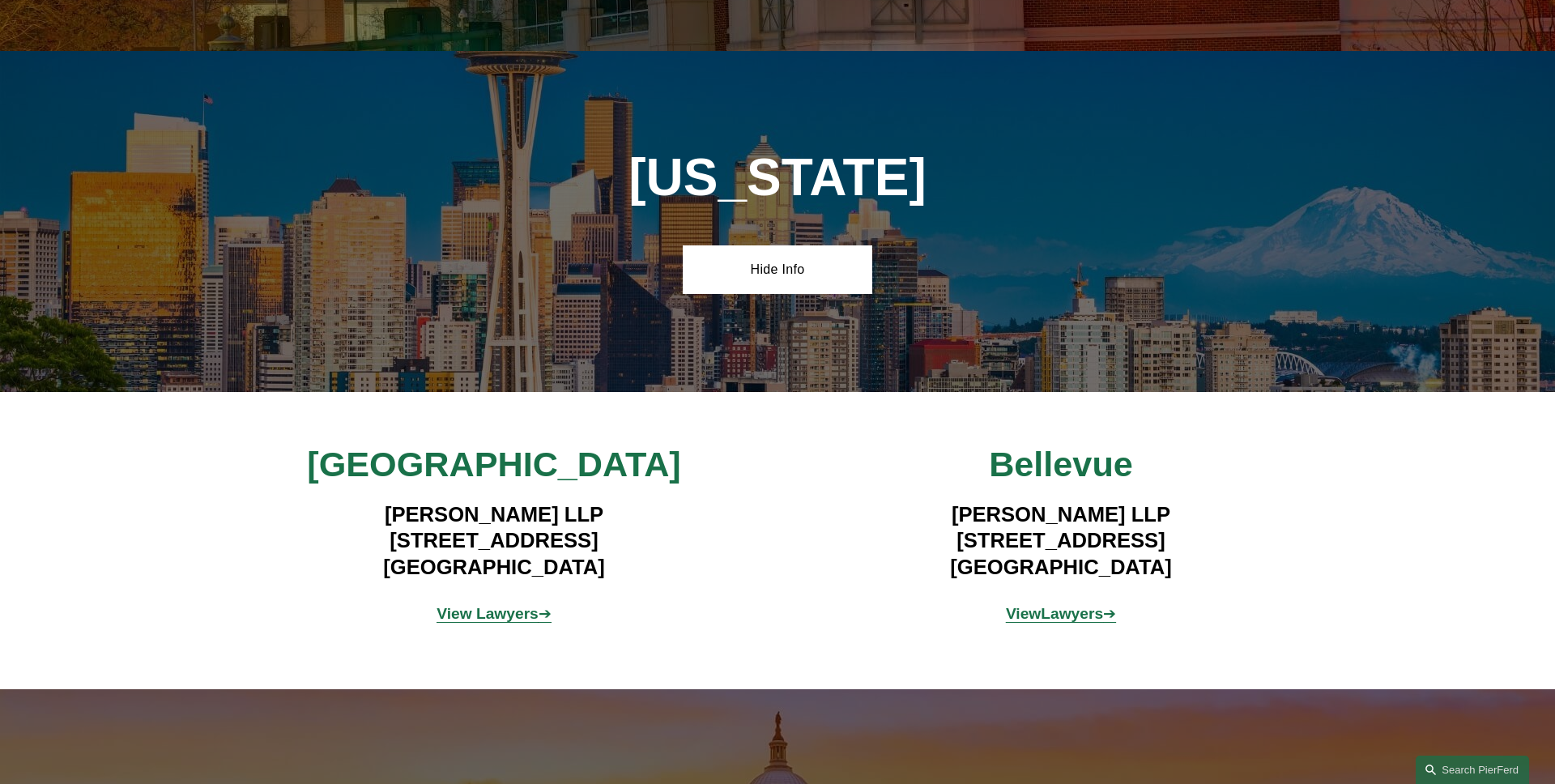
click at [1017, 445] on span "Bellevue" at bounding box center [1061, 464] width 144 height 39
copy span "Bellevue"
click at [698, 501] on h4 "Pierson Ferdinand LLP 450 Alaskan Way South, Suite 200 Seattle, WA 98104" at bounding box center [494, 541] width 472 height 78
click at [1072, 605] on strong "Lawyers" at bounding box center [1072, 613] width 63 height 17
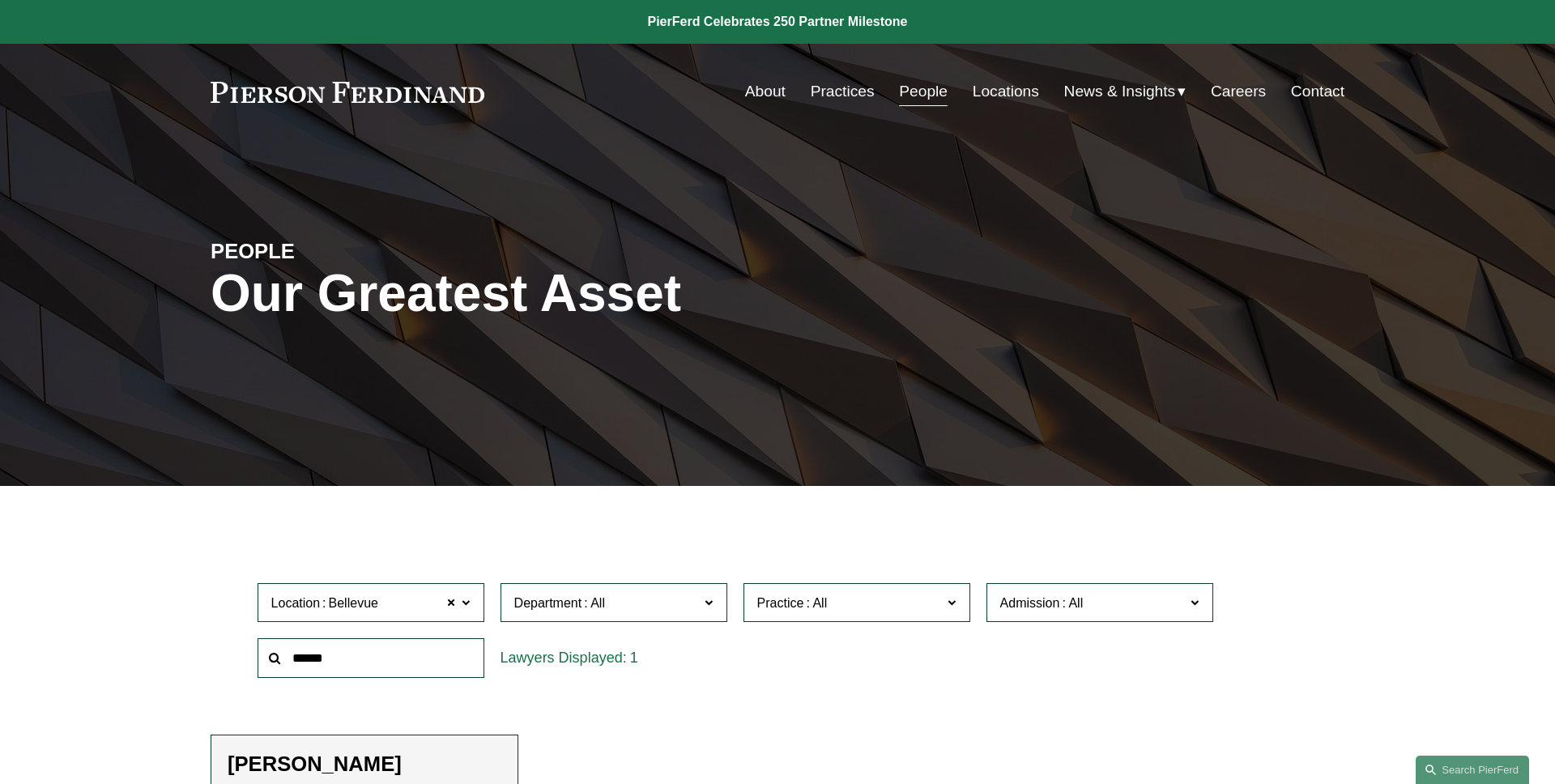
click at [171, 446] on div "PEOPLE Our Greatest Asset" at bounding box center [777, 313] width 1555 height 347
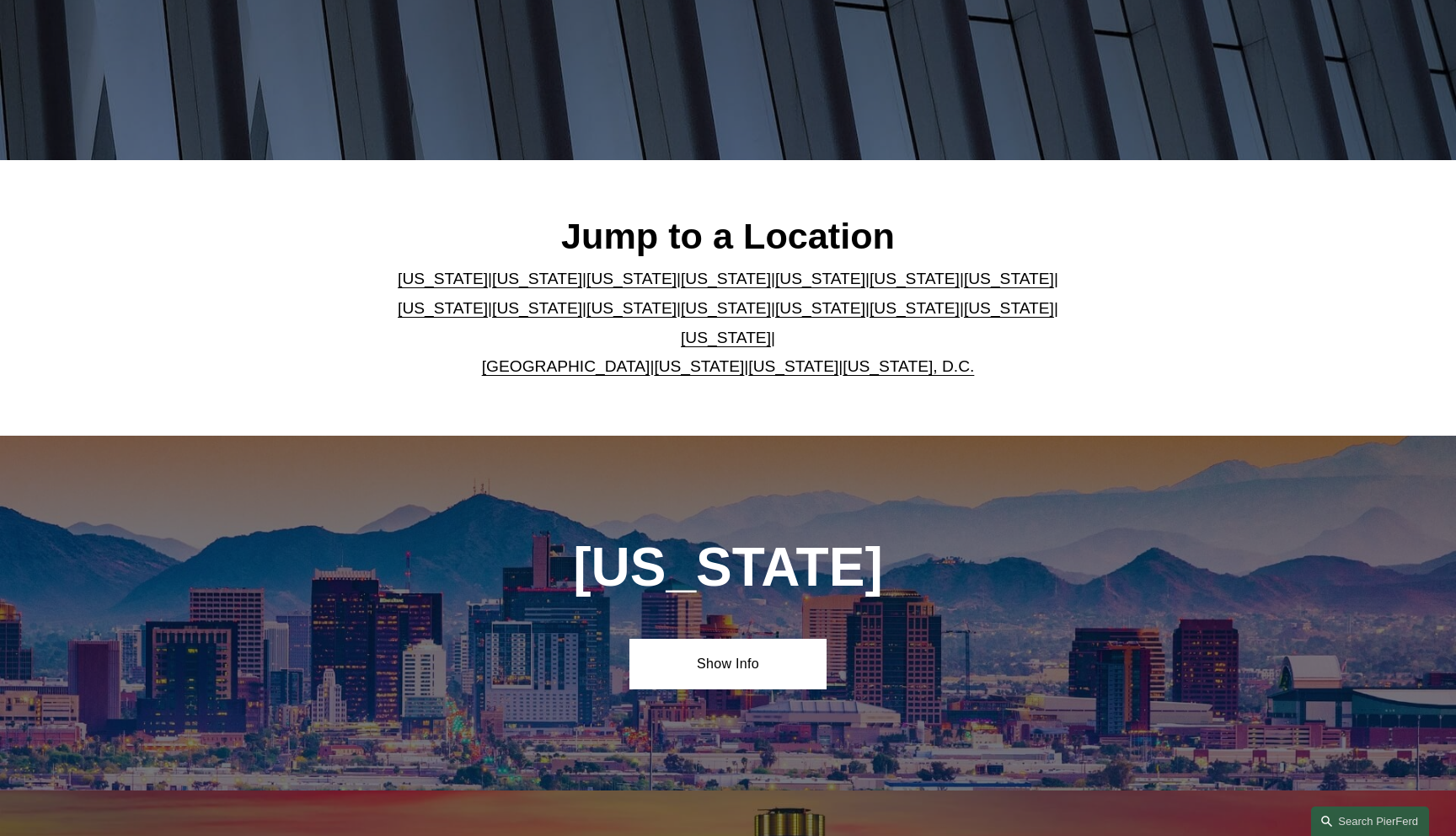
click at [774, 357] on link "[US_STATE]" at bounding box center [793, 366] width 90 height 18
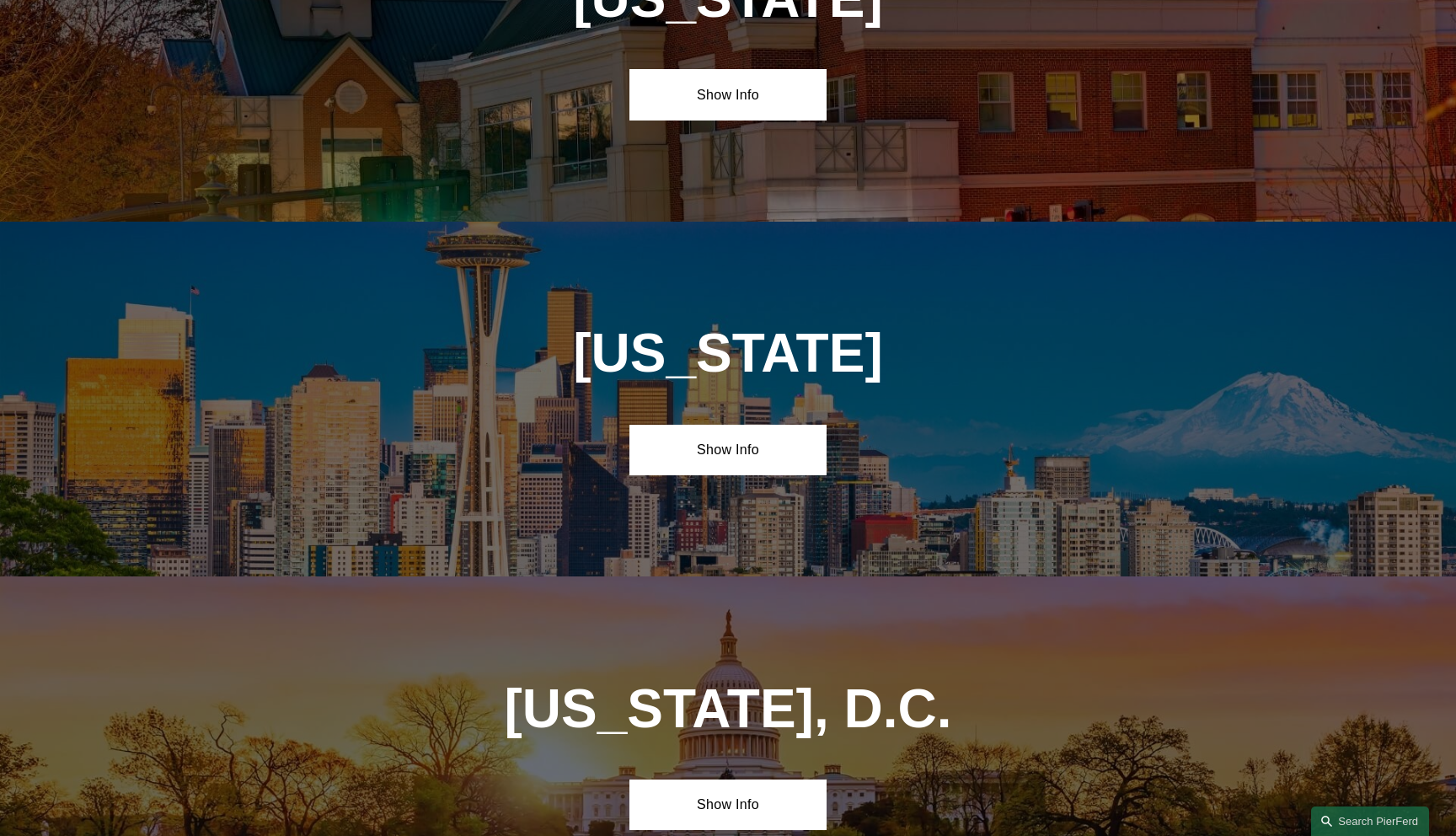
scroll to position [6804, 0]
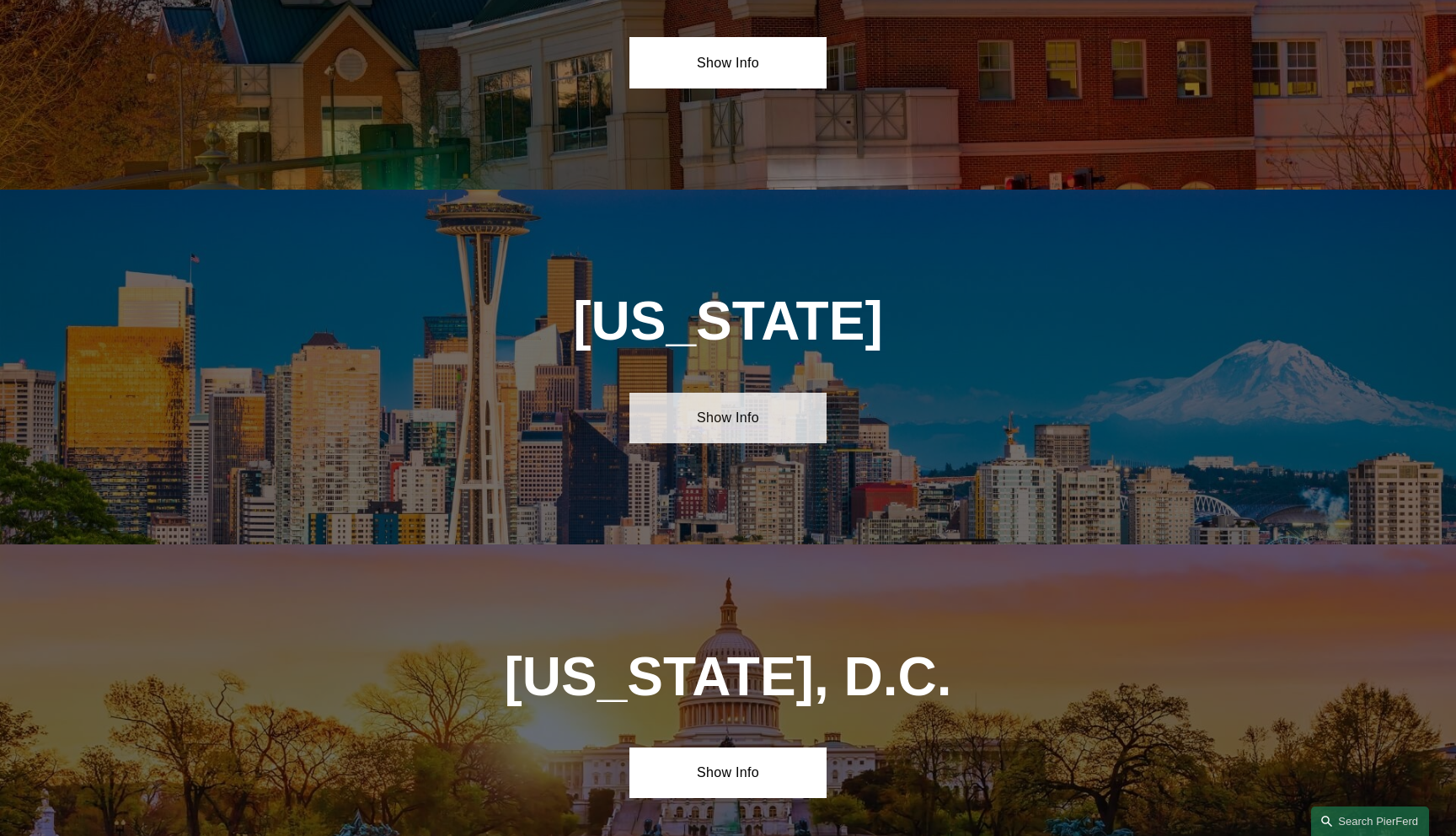
click at [757, 392] on link "Show Info" at bounding box center [728, 418] width 197 height 51
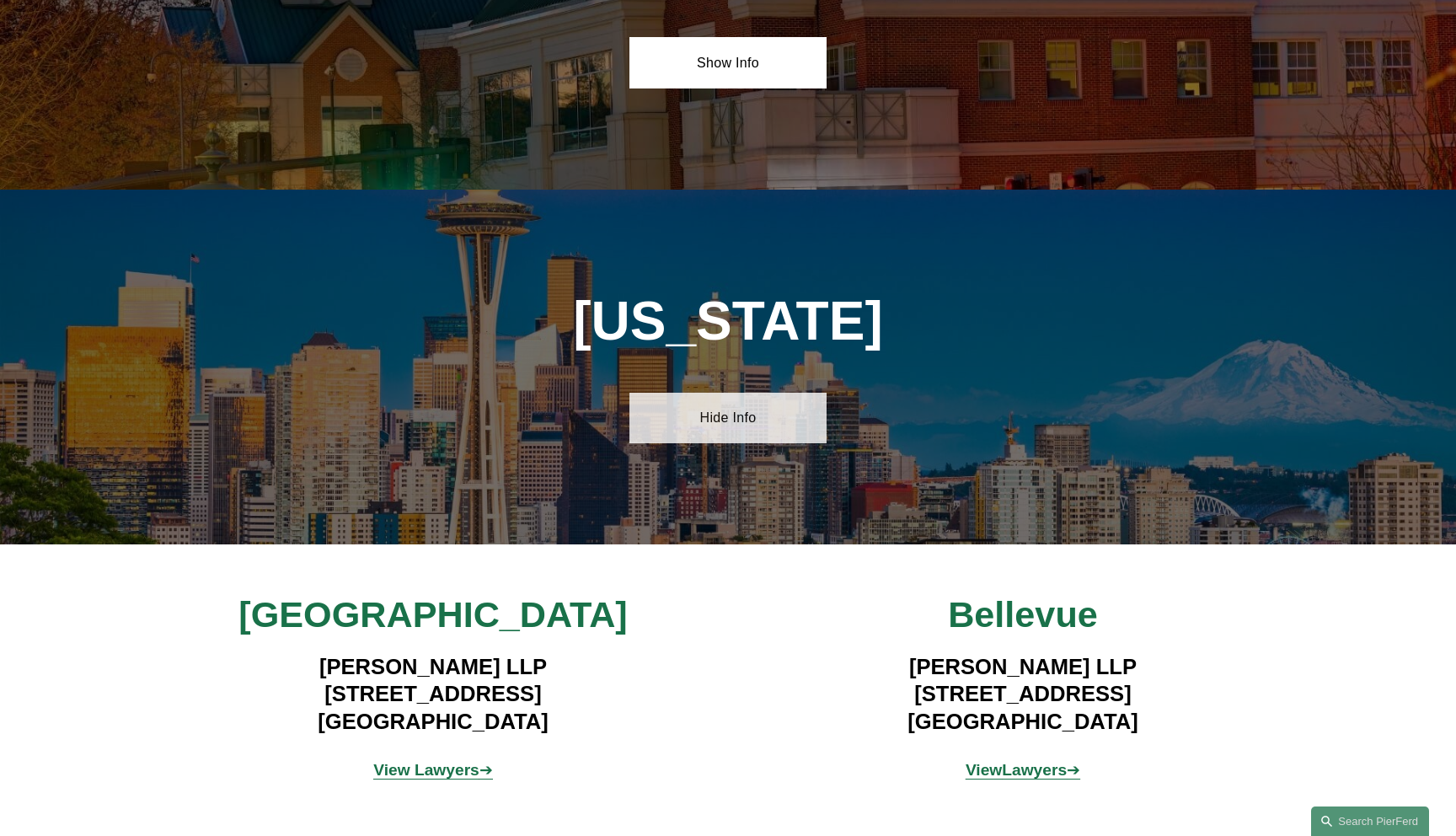
click at [718, 392] on link "Hide Info" at bounding box center [728, 418] width 197 height 51
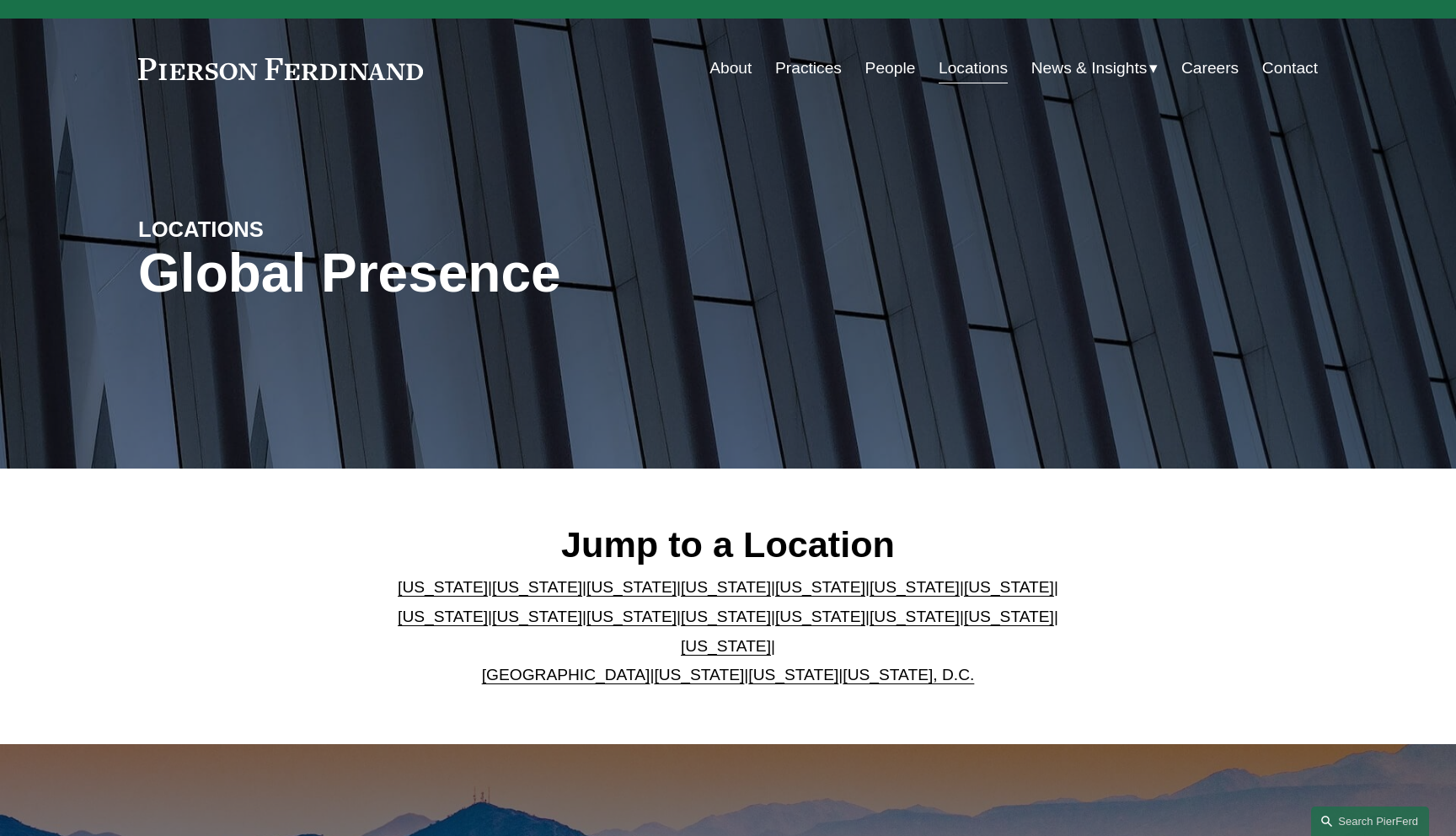
scroll to position [0, 0]
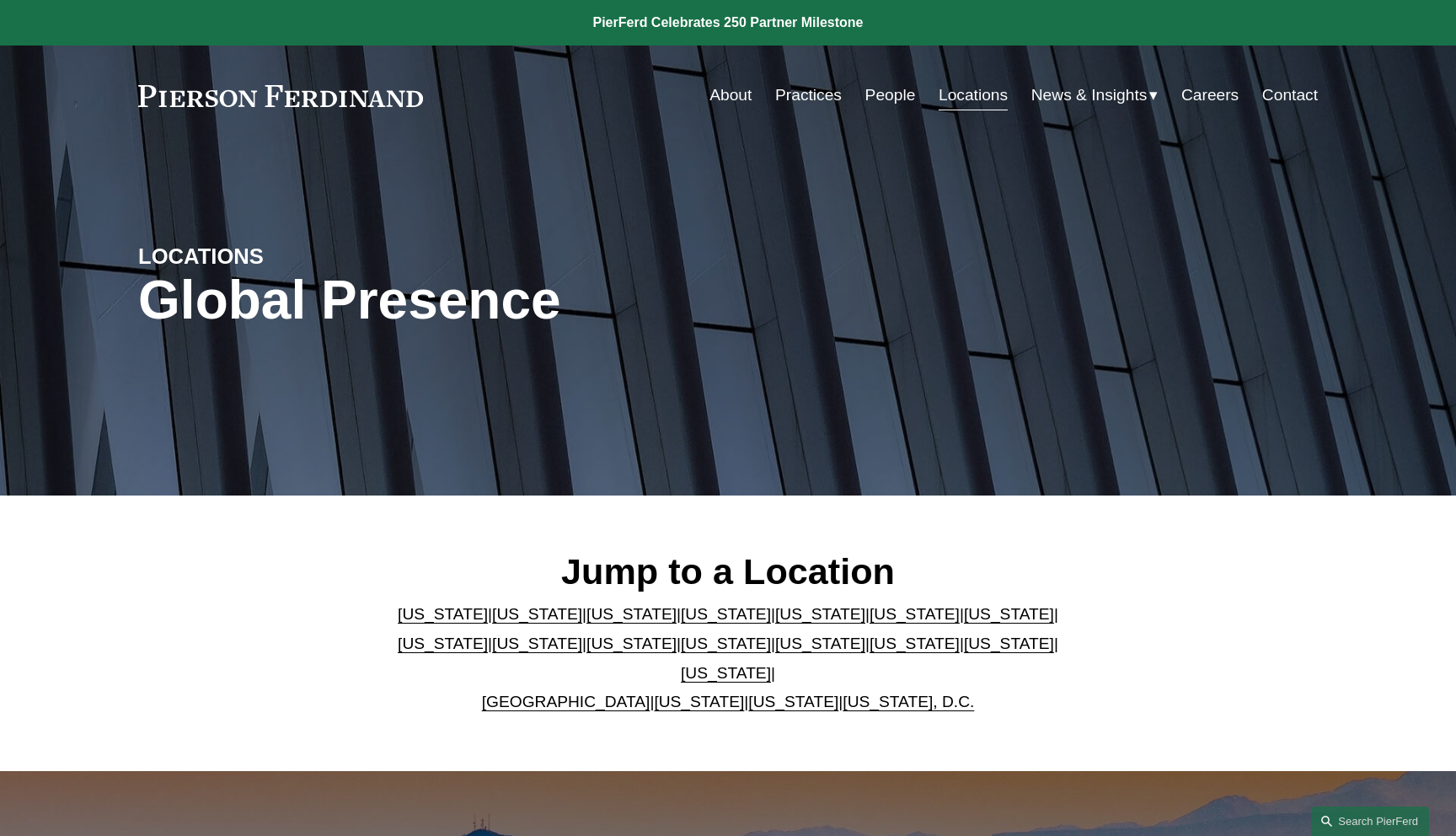
click at [486, 197] on div "LOCATIONS Global Presence" at bounding box center [728, 320] width 1456 height 253
